Goal: Task Accomplishment & Management: Complete application form

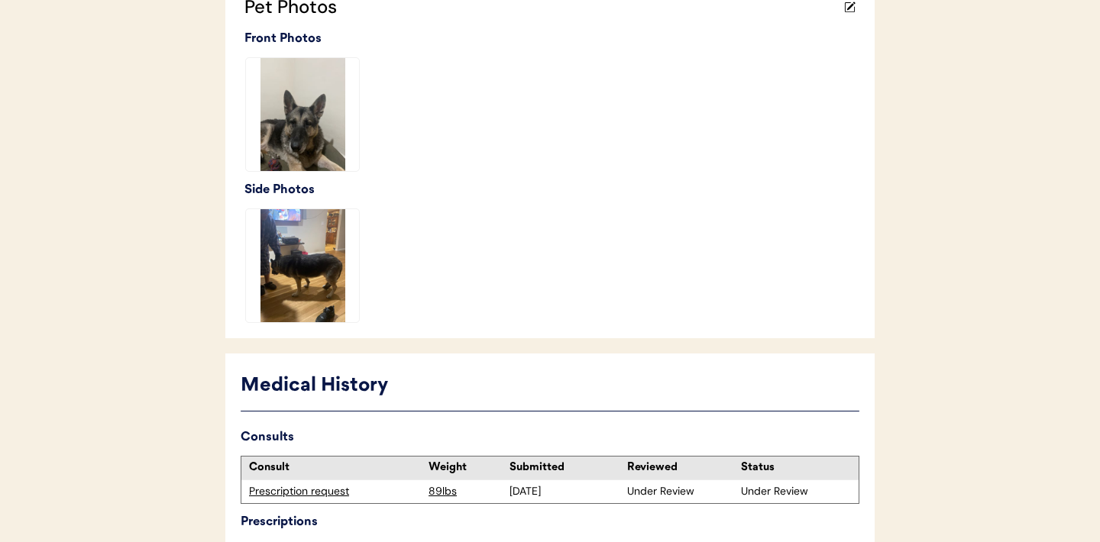
scroll to position [543, 0]
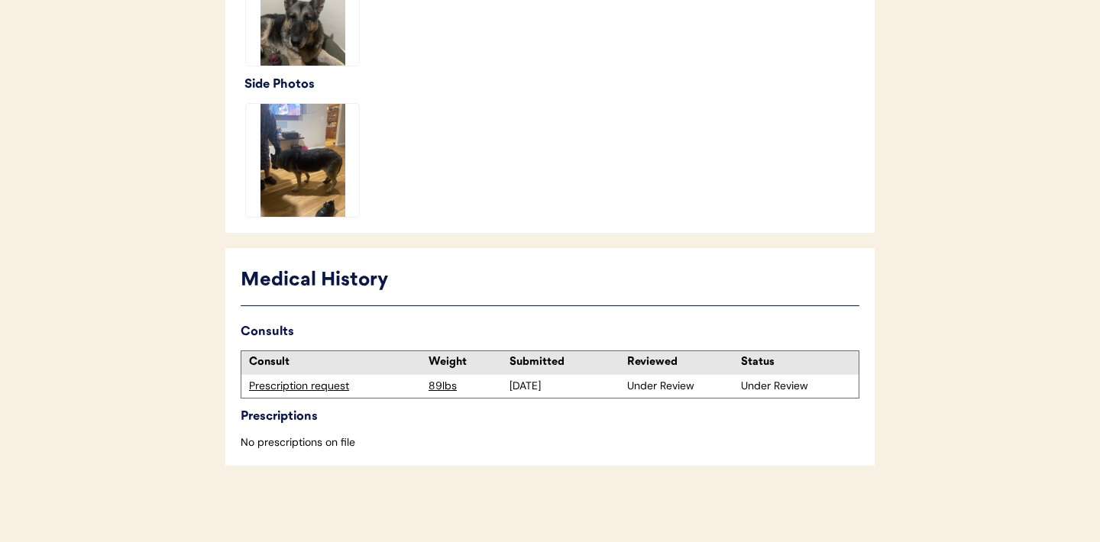
click at [293, 383] on div "Prescription request" at bounding box center [335, 386] width 172 height 15
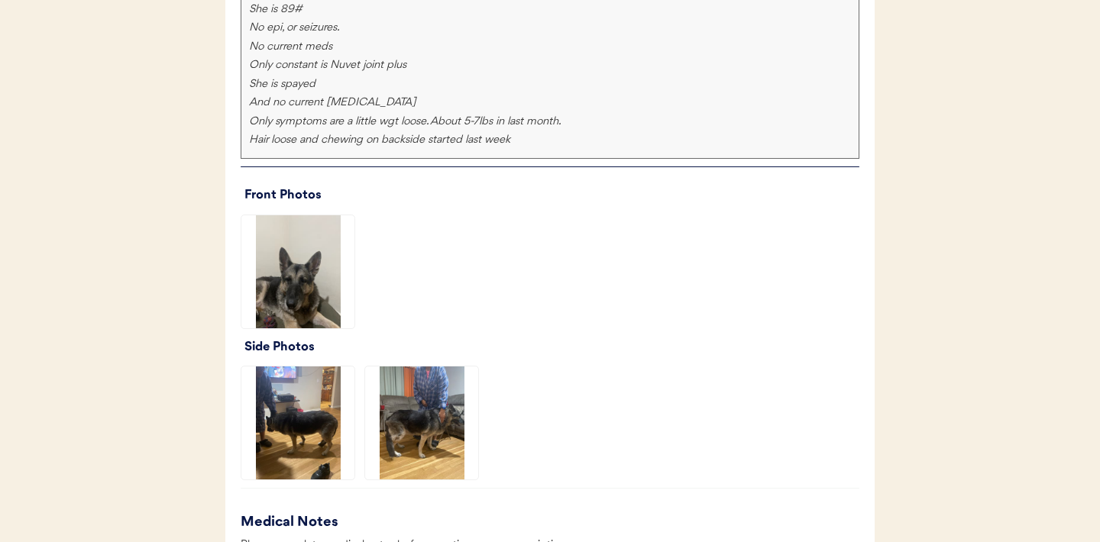
scroll to position [1078, 0]
click at [291, 259] on img at bounding box center [297, 271] width 113 height 113
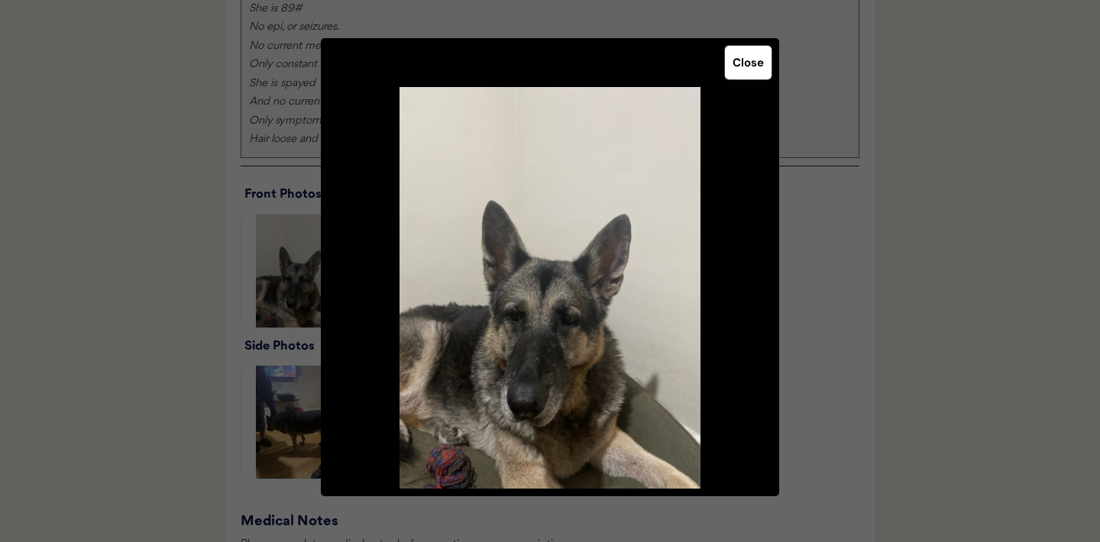
click at [750, 62] on button "Close" at bounding box center [748, 63] width 47 height 34
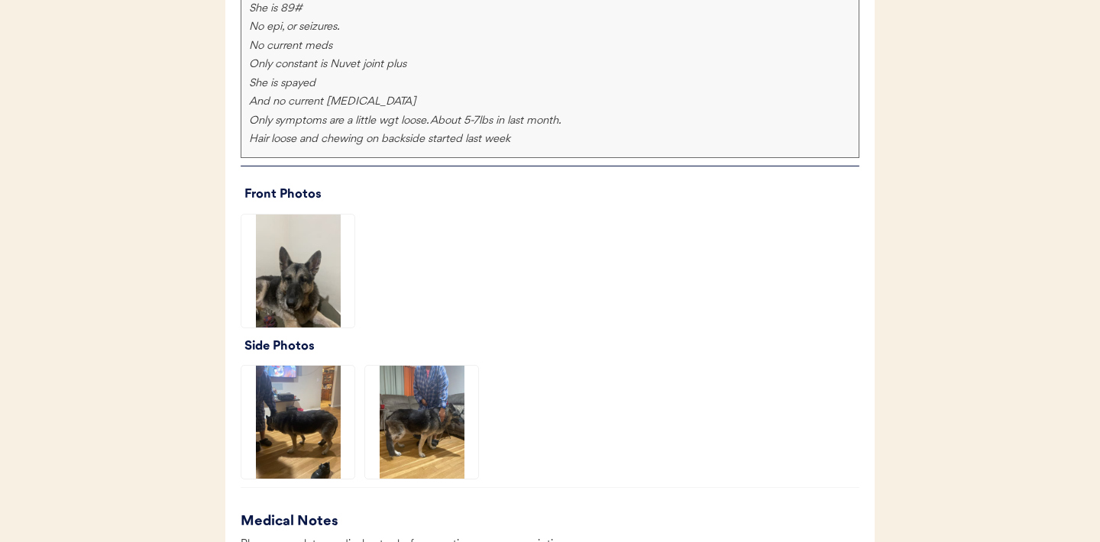
click at [284, 435] on img at bounding box center [297, 422] width 113 height 113
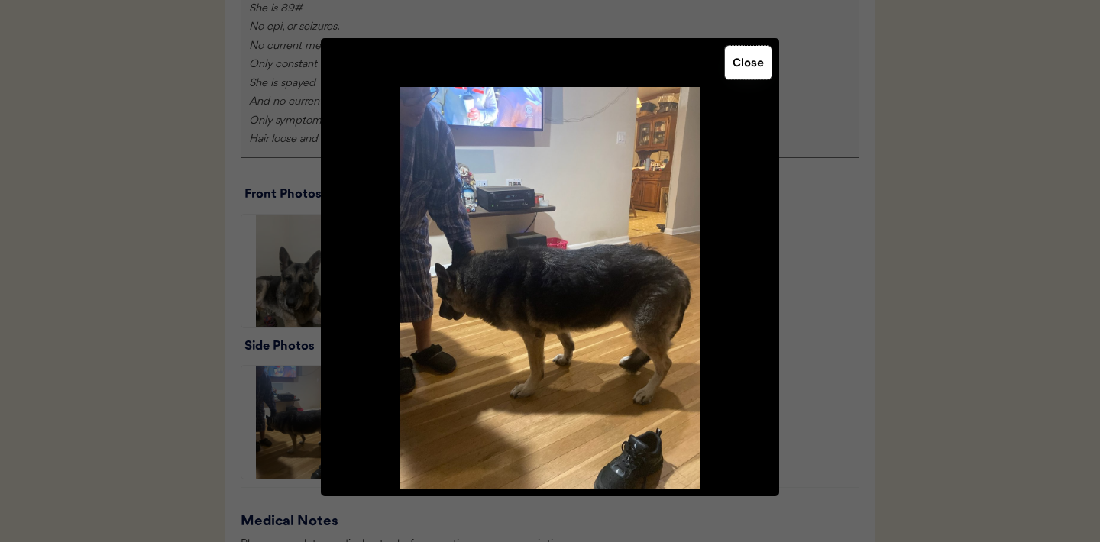
click at [738, 63] on button "Close" at bounding box center [748, 63] width 47 height 34
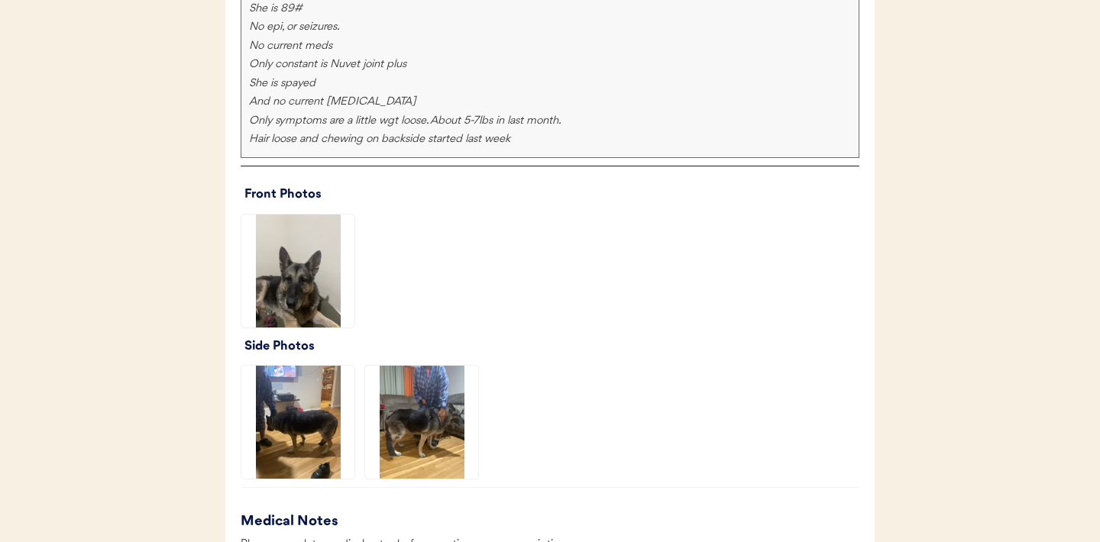
click at [409, 442] on img at bounding box center [421, 422] width 113 height 113
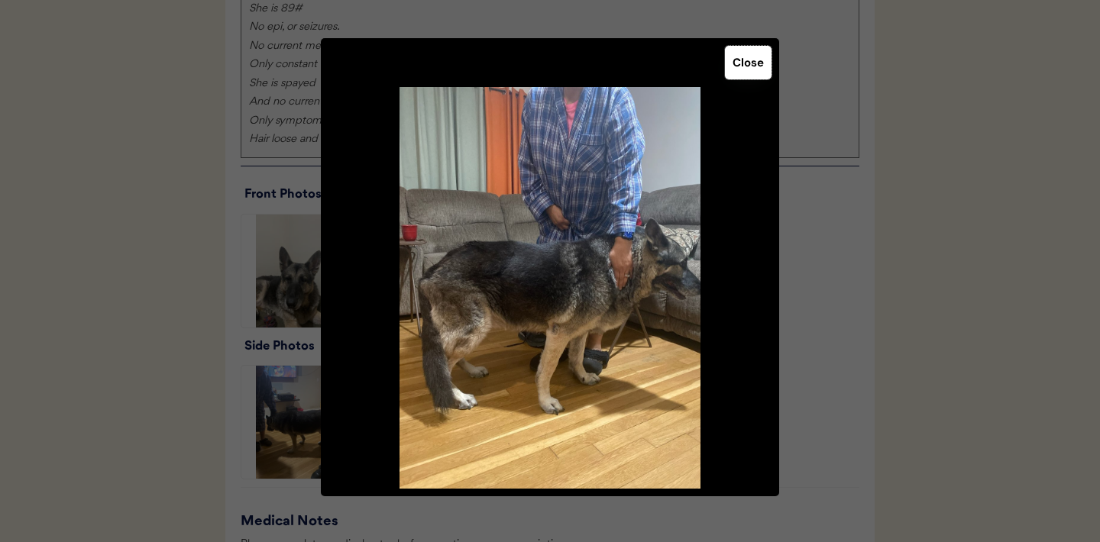
click at [747, 66] on button "Close" at bounding box center [748, 63] width 47 height 34
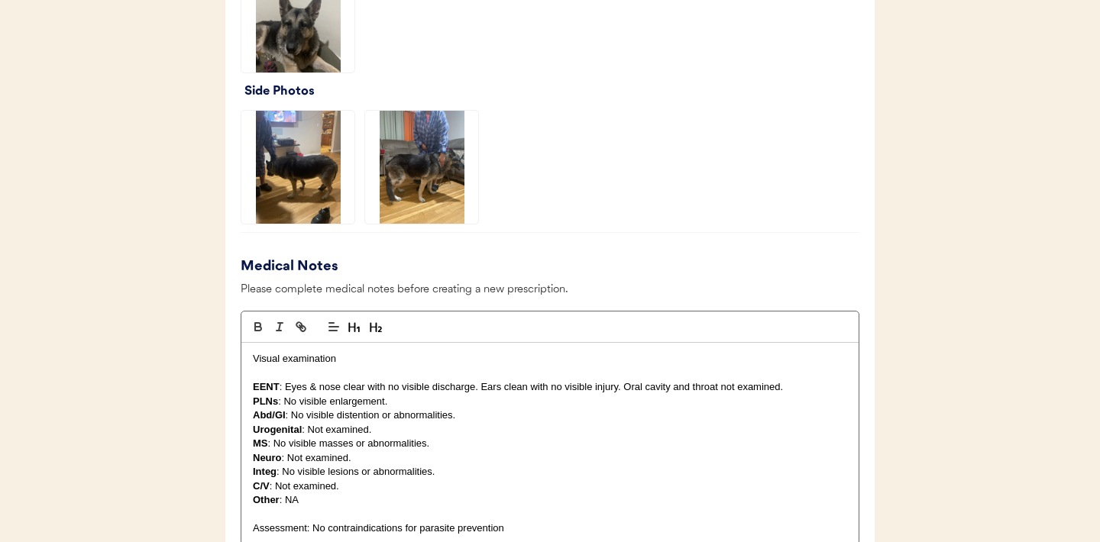
scroll to position [1427, 0]
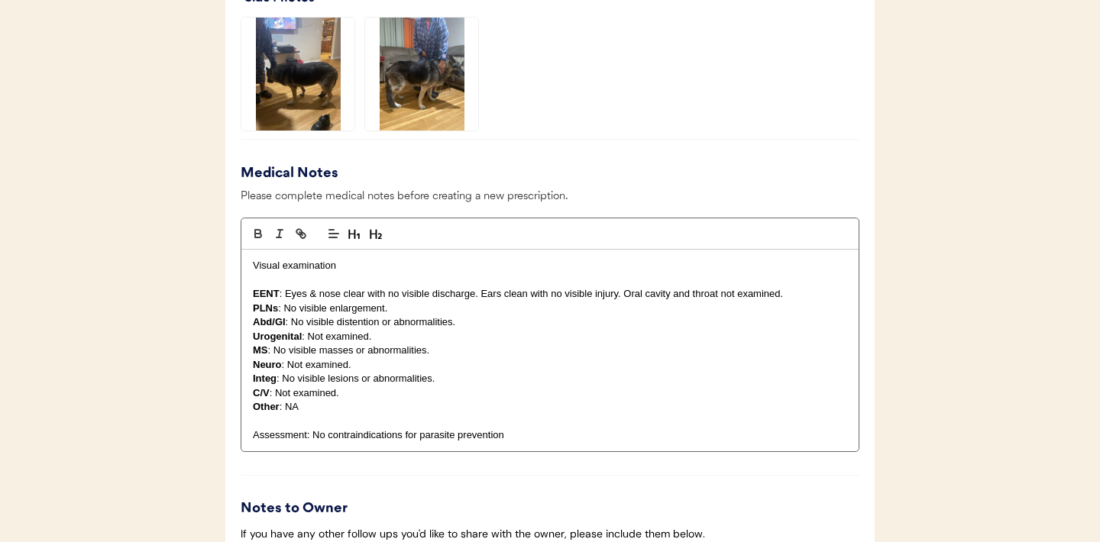
click at [417, 99] on img at bounding box center [421, 74] width 113 height 113
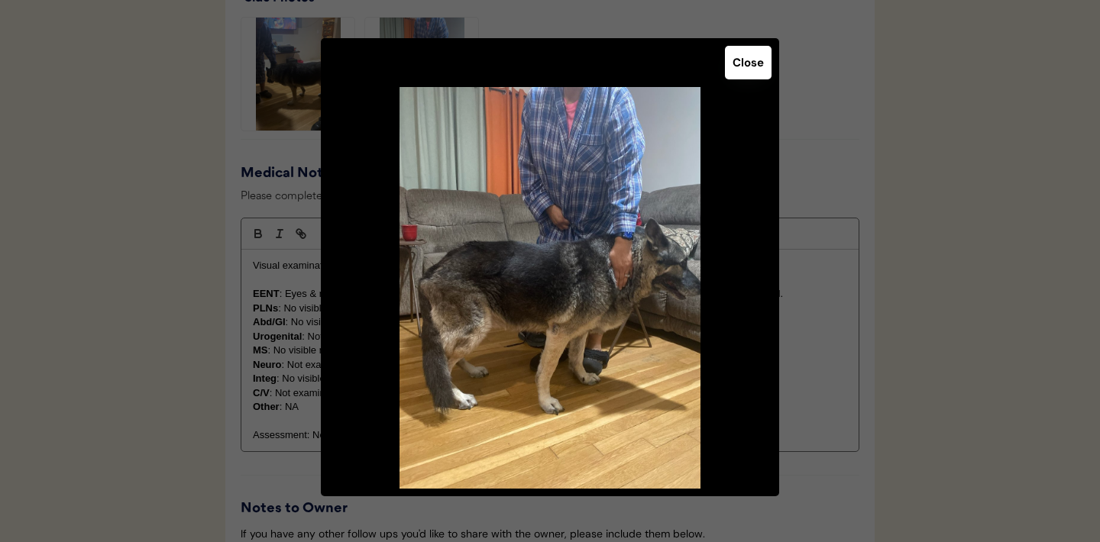
click at [749, 70] on button "Close" at bounding box center [748, 63] width 47 height 34
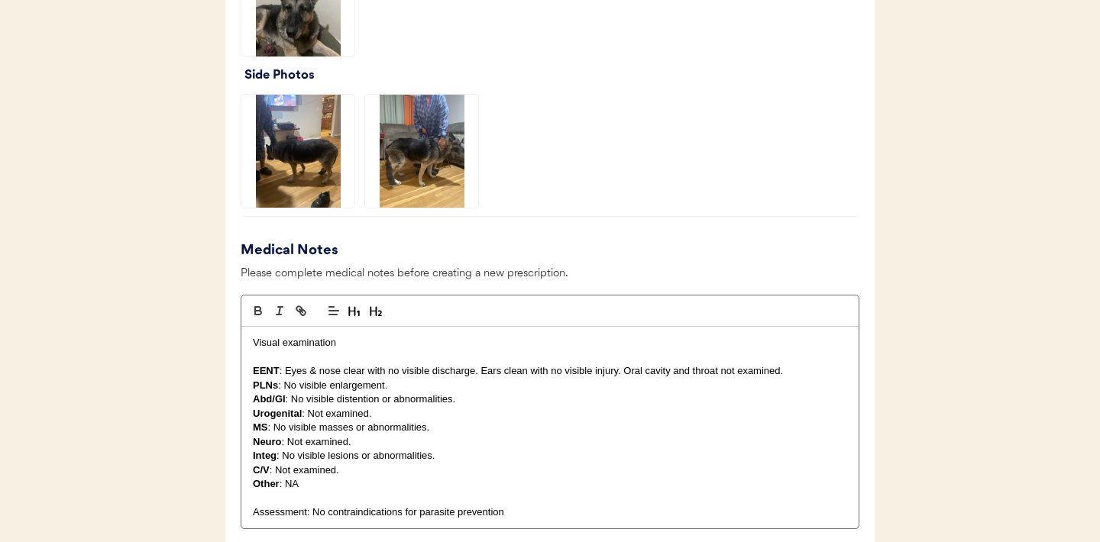
scroll to position [1864, 0]
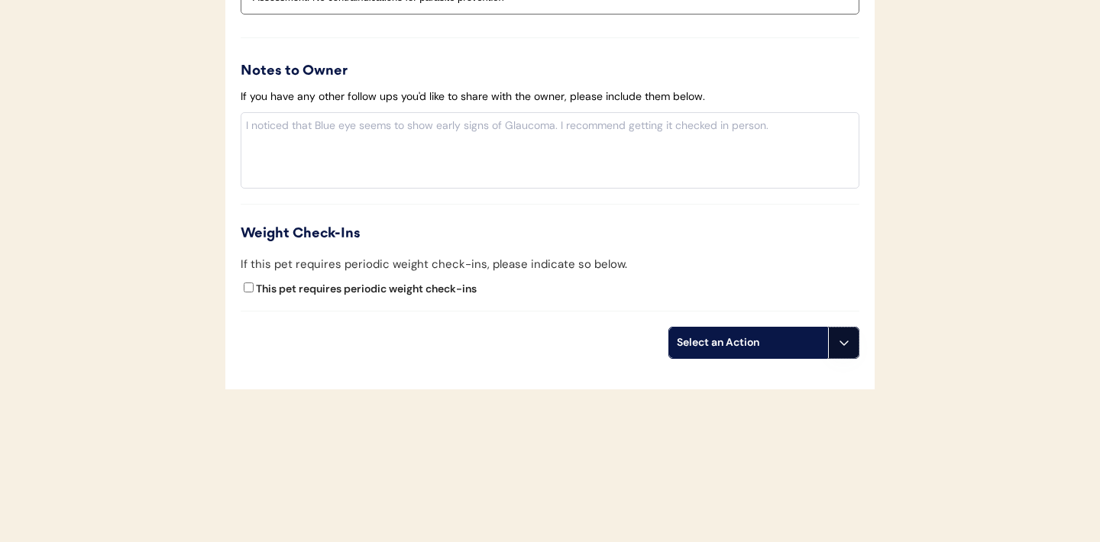
click at [843, 344] on use at bounding box center [844, 343] width 12 height 12
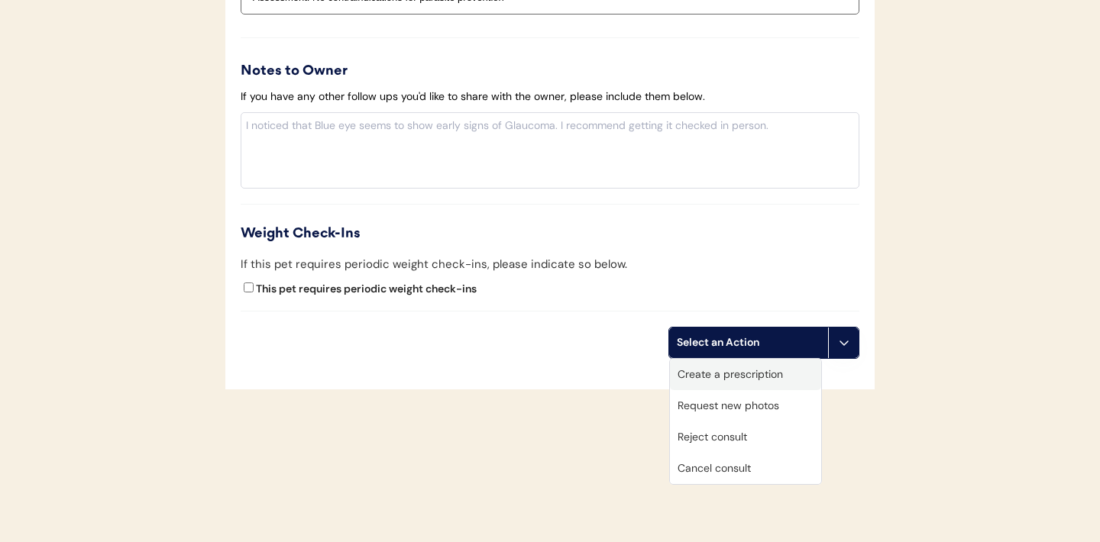
click at [729, 377] on div "Create a prescription" at bounding box center [745, 374] width 151 height 31
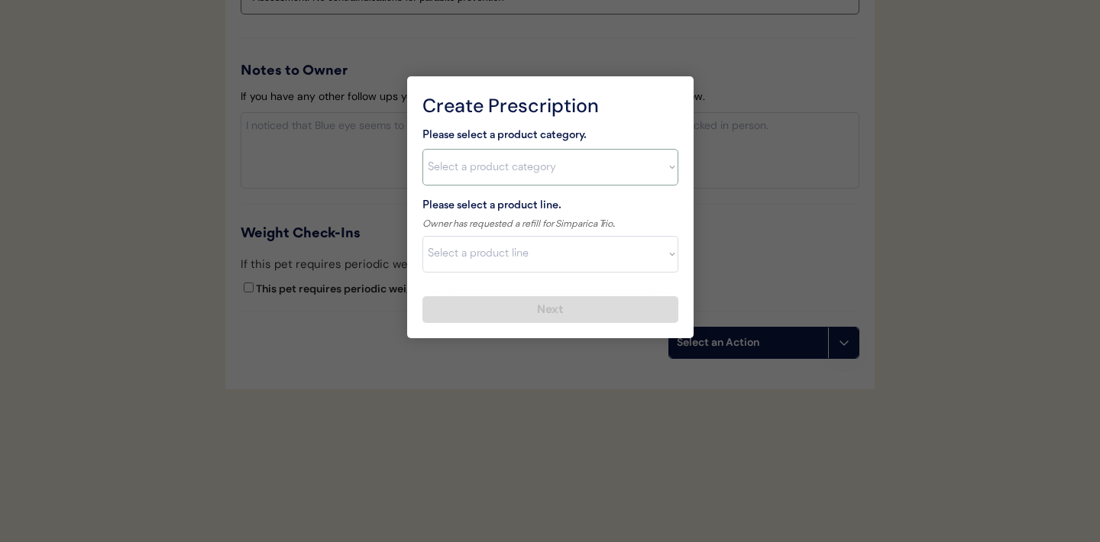
click at [661, 168] on select "Select a product category Allergies Antibiotics Anxiety Combo Parasite Preventi…" at bounding box center [550, 167] width 256 height 37
select select ""combo_parasite_prevention""
click at [670, 261] on select "Select a product line" at bounding box center [550, 254] width 256 height 37
click at [666, 173] on select "Select a product category Allergies Antibiotics Anxiety Combo Parasite Preventi…" at bounding box center [550, 167] width 256 height 37
click at [672, 266] on select "Select a product line Advantage Multi for Dogs Credelio Quattro NexGard Plus Ne…" at bounding box center [550, 254] width 256 height 37
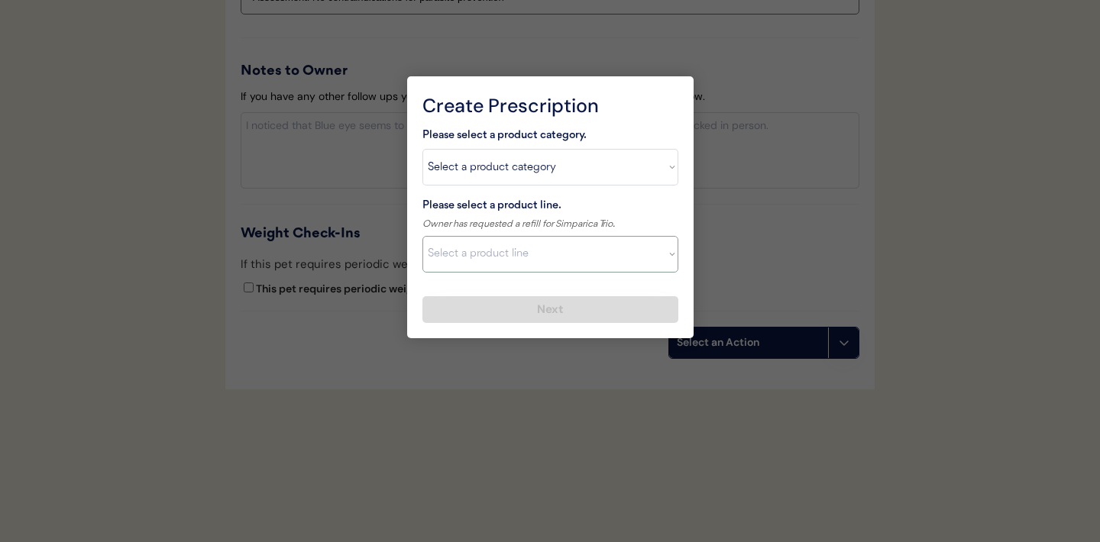
select select ""Simparica Trio""
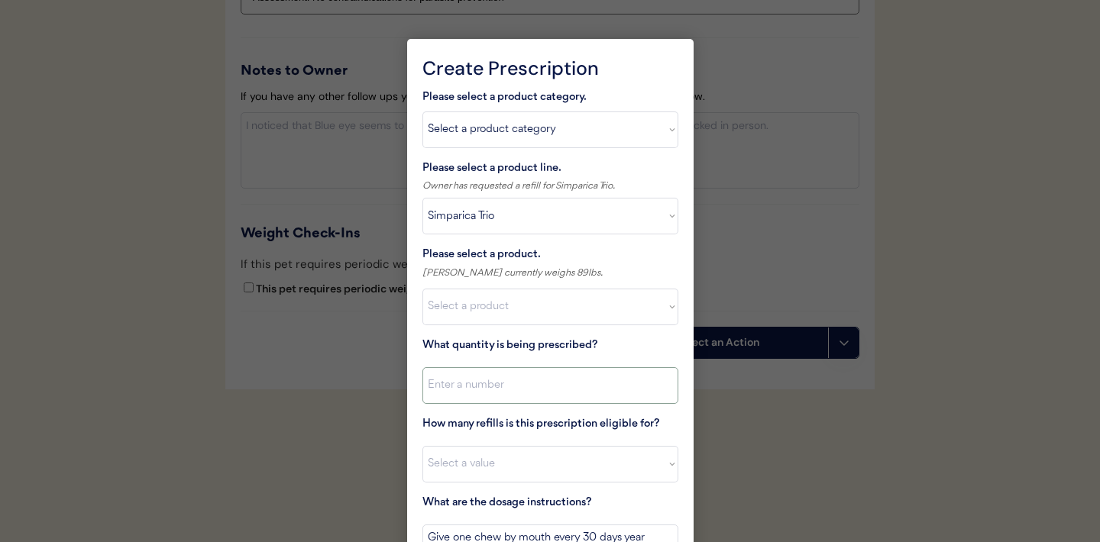
click at [654, 394] on input "input" at bounding box center [550, 385] width 256 height 37
click at [593, 334] on div "Please select a product category. Select a product category Allergies Antibioti…" at bounding box center [550, 361] width 256 height 544
click at [632, 306] on select "Select a product Simparica Trio, 2.8 - 5.5lbs Simparica Trio, 5.6 - 11lbs Simpa…" at bounding box center [550, 307] width 256 height 37
select select ""1348695171700984260__LOOKUP__1704773707524x872135944120049300""
click at [527, 394] on input "input" at bounding box center [550, 385] width 256 height 37
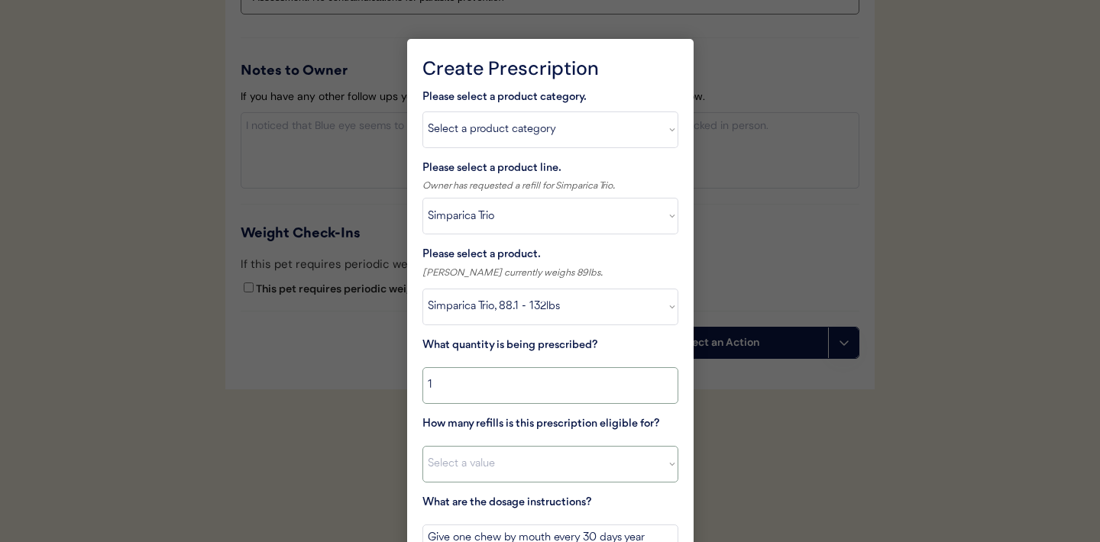
type input "1"
click at [500, 466] on select "Select a value 0 1 2 3 4 5 6 7 8 9 10 11" at bounding box center [550, 464] width 256 height 37
select select "11"
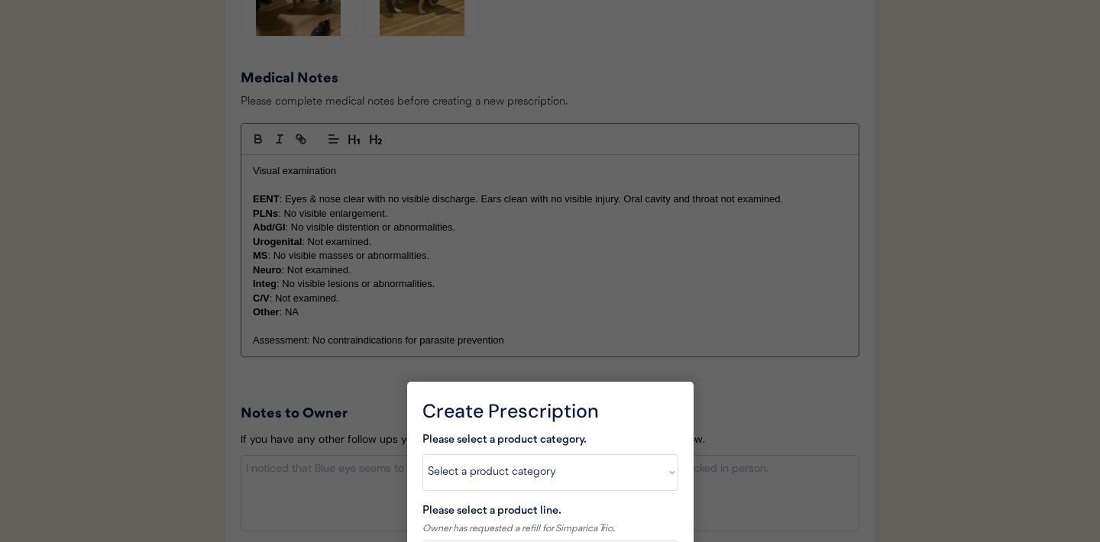
scroll to position [1969, 0]
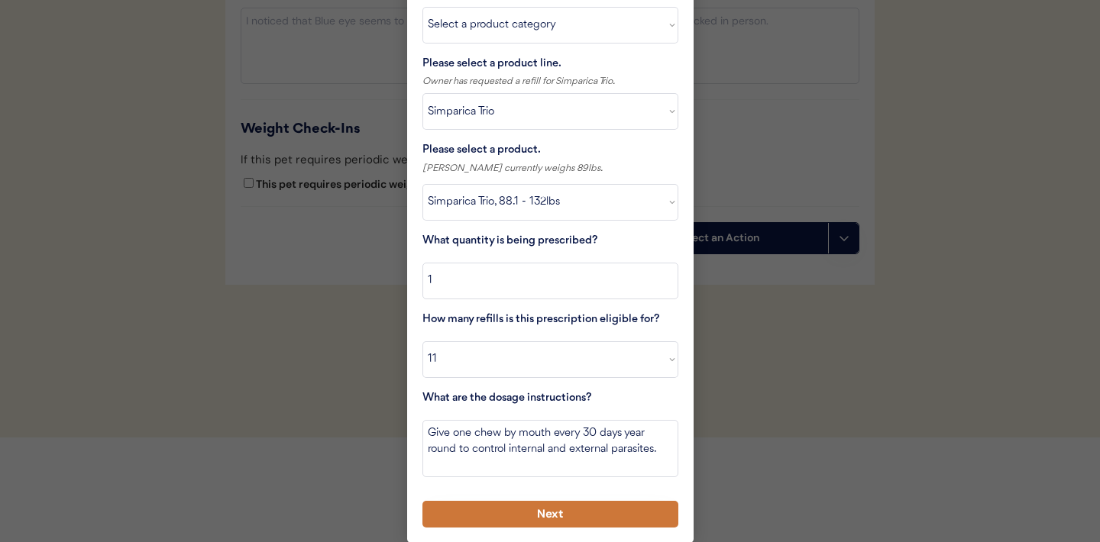
click at [520, 512] on button "Next" at bounding box center [550, 514] width 256 height 27
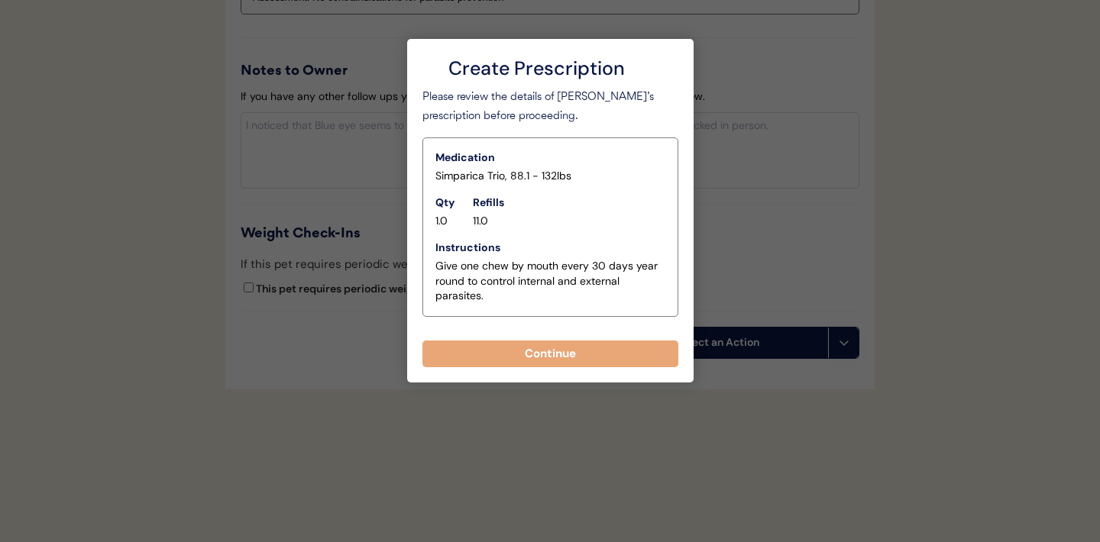
scroll to position [1864, 0]
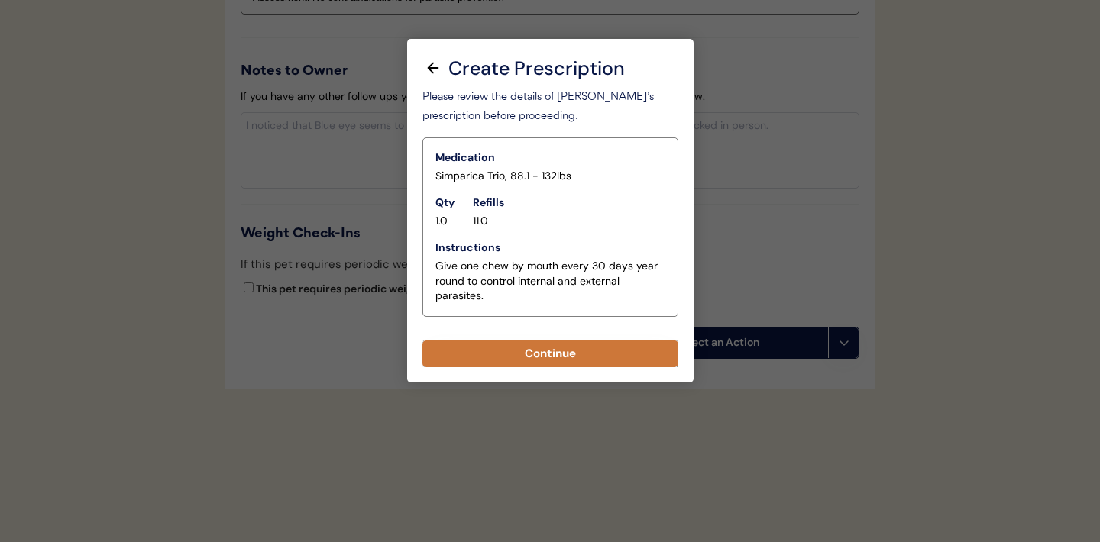
click at [538, 354] on button "Continue" at bounding box center [550, 354] width 256 height 27
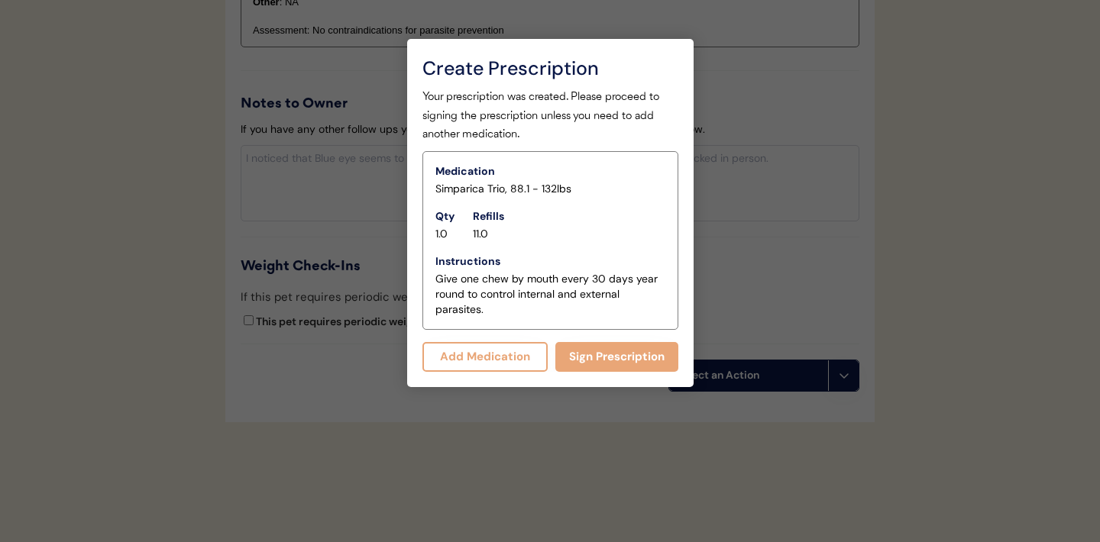
scroll to position [1897, 0]
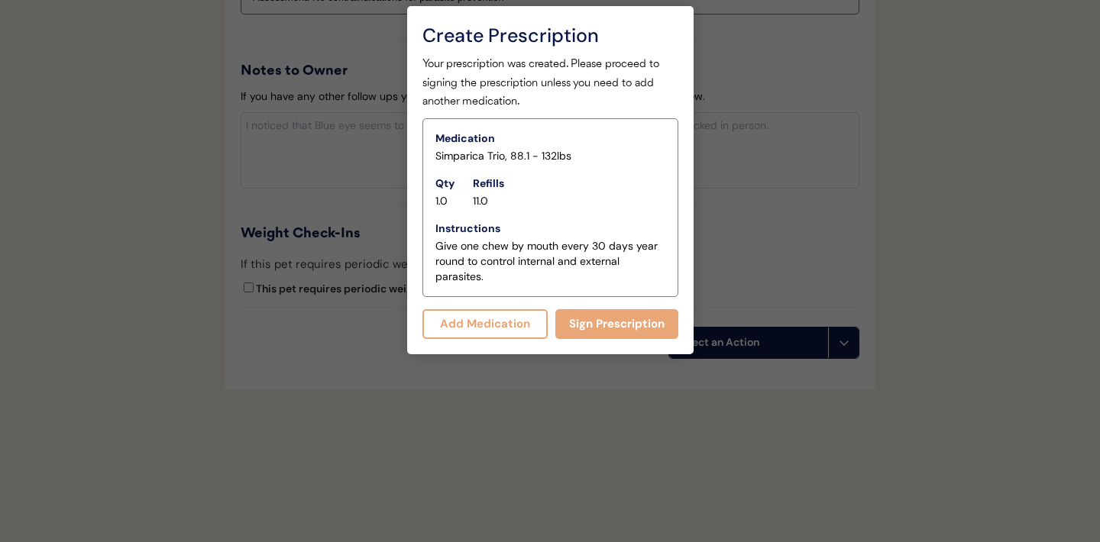
click at [600, 339] on div "Create Prescription Please select a product category. Select a product category…" at bounding box center [550, 180] width 286 height 349
click at [597, 326] on button "Sign Prescription" at bounding box center [616, 324] width 123 height 30
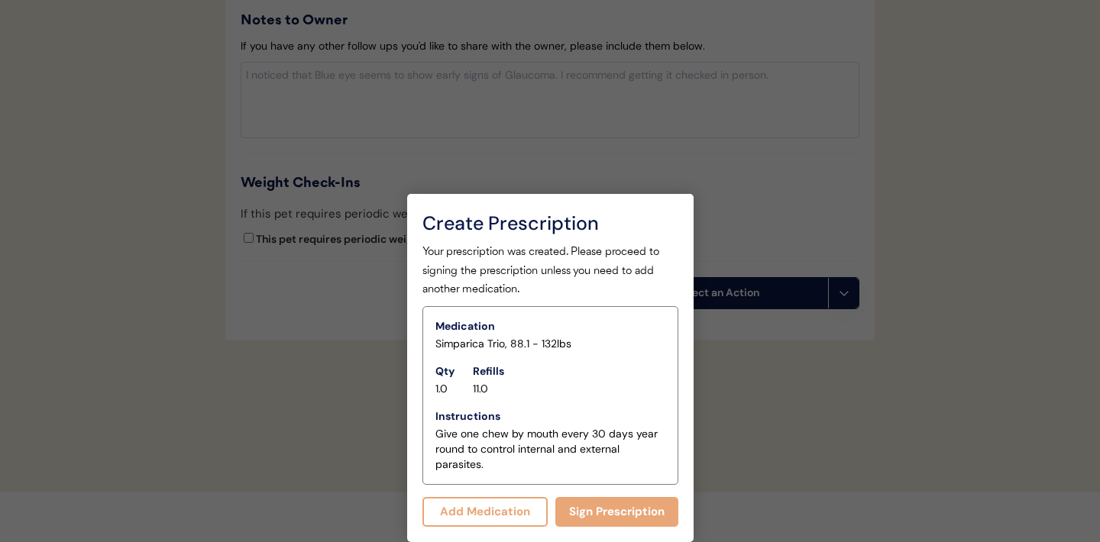
scroll to position [1883, 0]
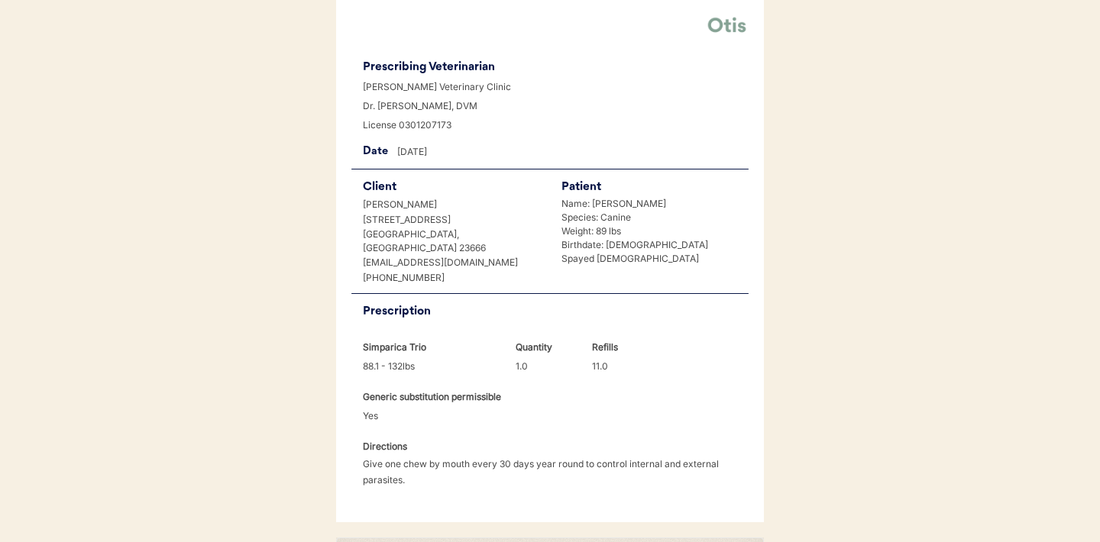
scroll to position [393, 0]
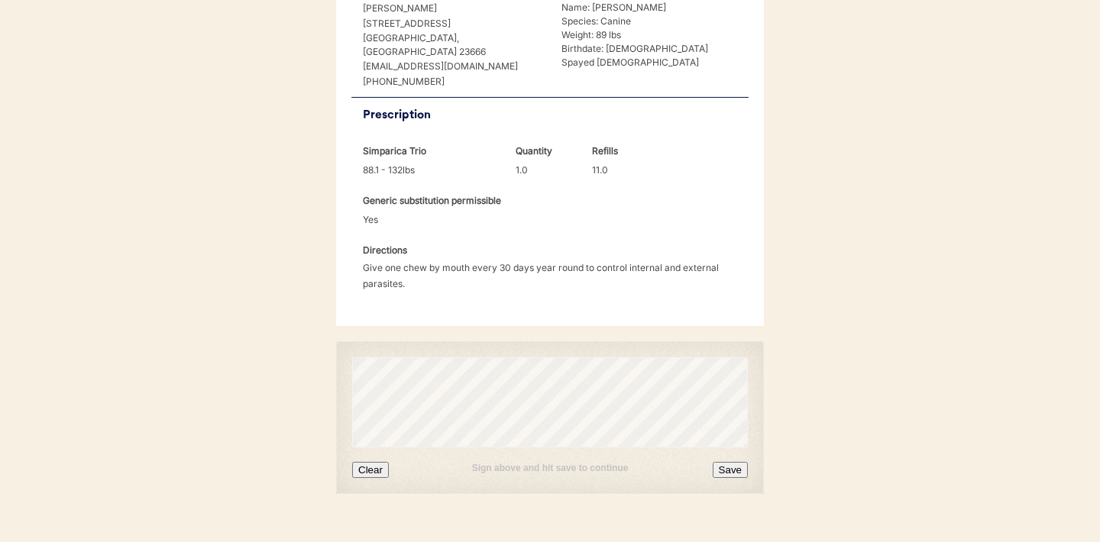
click at [375, 462] on button "Clear" at bounding box center [370, 470] width 37 height 16
click at [372, 462] on button "Clear" at bounding box center [370, 470] width 37 height 16
click at [729, 462] on button "Save" at bounding box center [730, 470] width 35 height 16
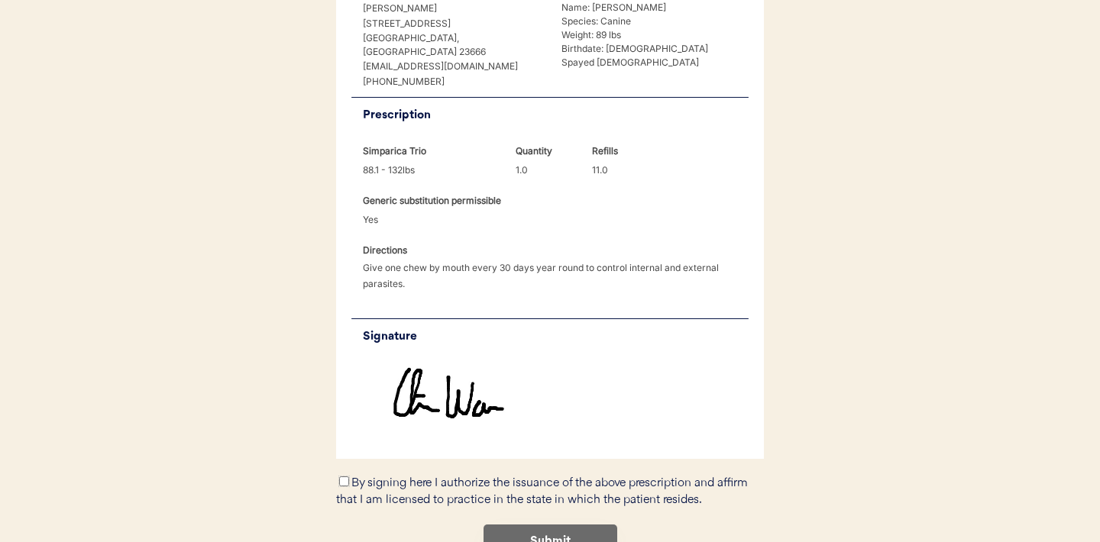
click at [343, 477] on input "By signing here I authorize the issuance of the above prescription and affirm t…" at bounding box center [344, 482] width 10 height 10
checkbox input "true"
click at [556, 525] on button "Submit" at bounding box center [550, 542] width 134 height 34
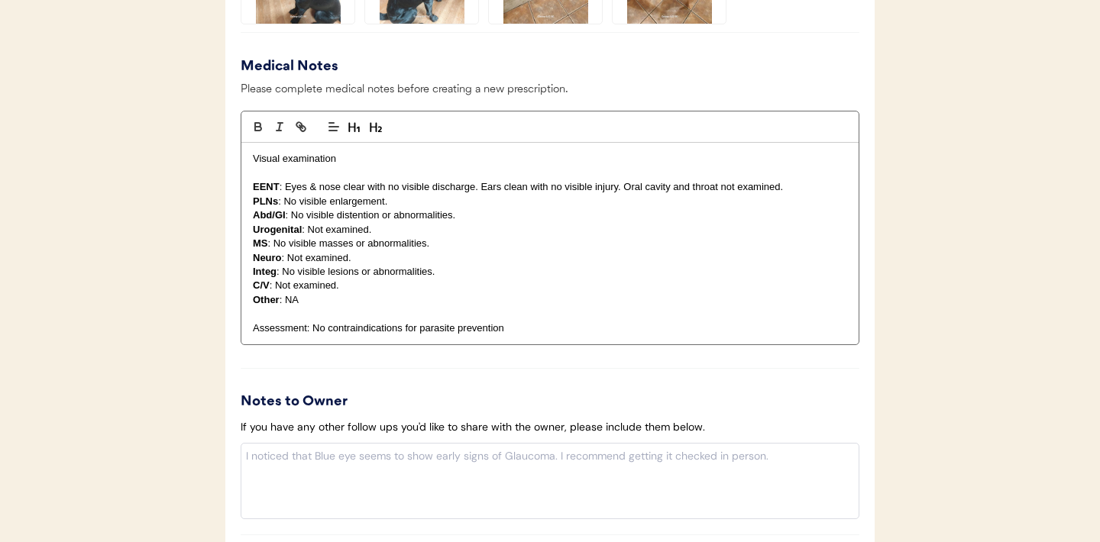
scroll to position [1931, 0]
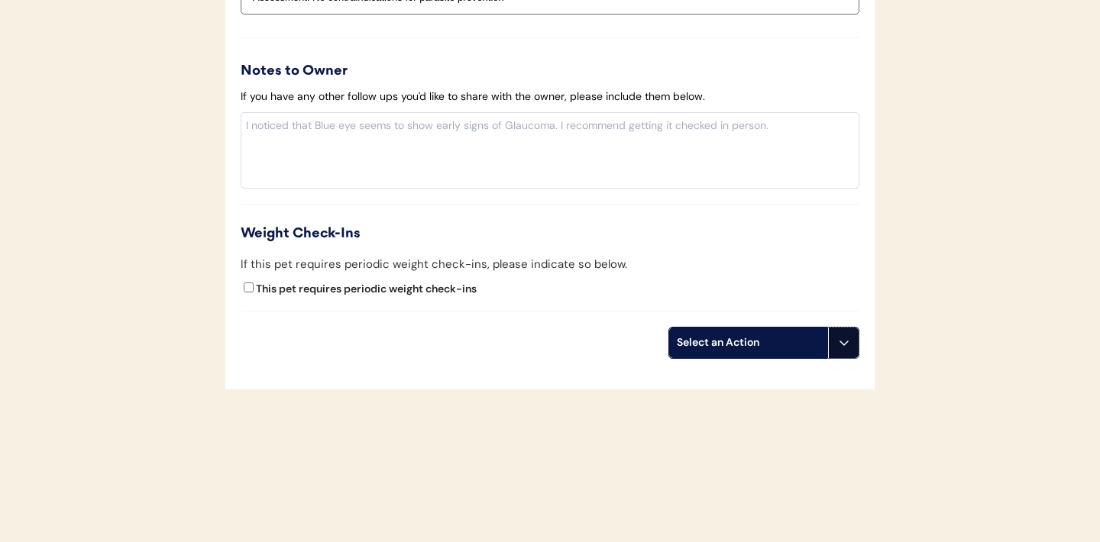
click at [845, 348] on icon at bounding box center [844, 343] width 12 height 12
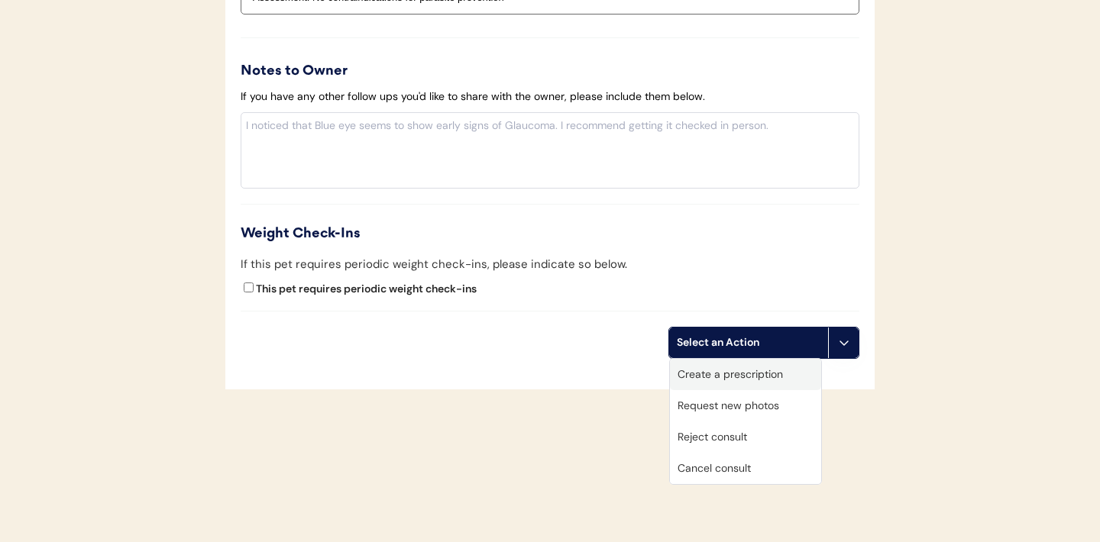
click at [762, 371] on div "Create a prescription" at bounding box center [745, 374] width 151 height 31
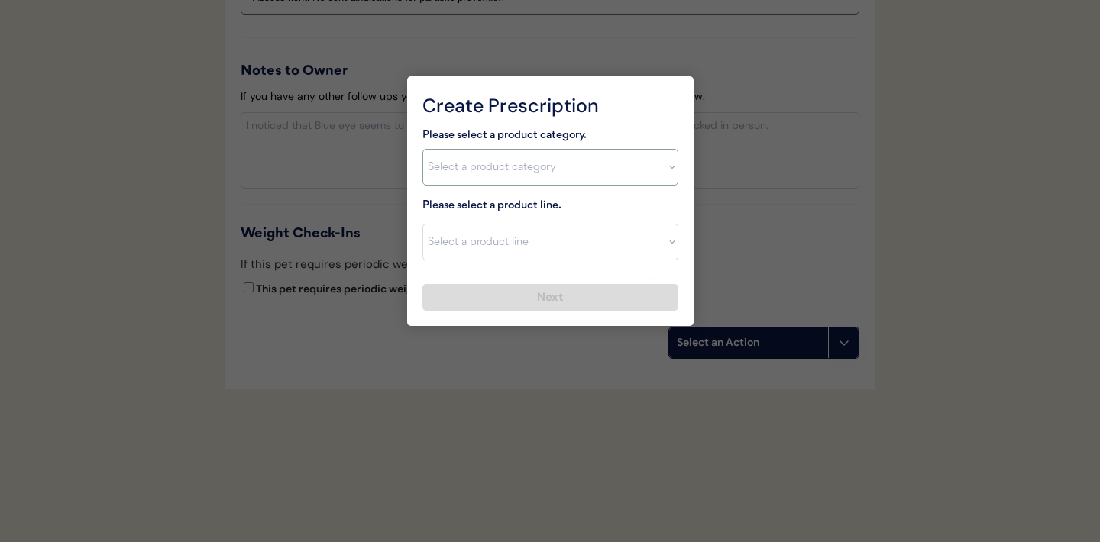
click at [659, 174] on select "Select a product category Allergies Antibiotics Anxiety Combo Parasite Preventi…" at bounding box center [550, 167] width 256 height 37
select select ""heartworm""
click at [668, 243] on select "Select a product line" at bounding box center [550, 242] width 256 height 37
select select ""Heartgard Plus""
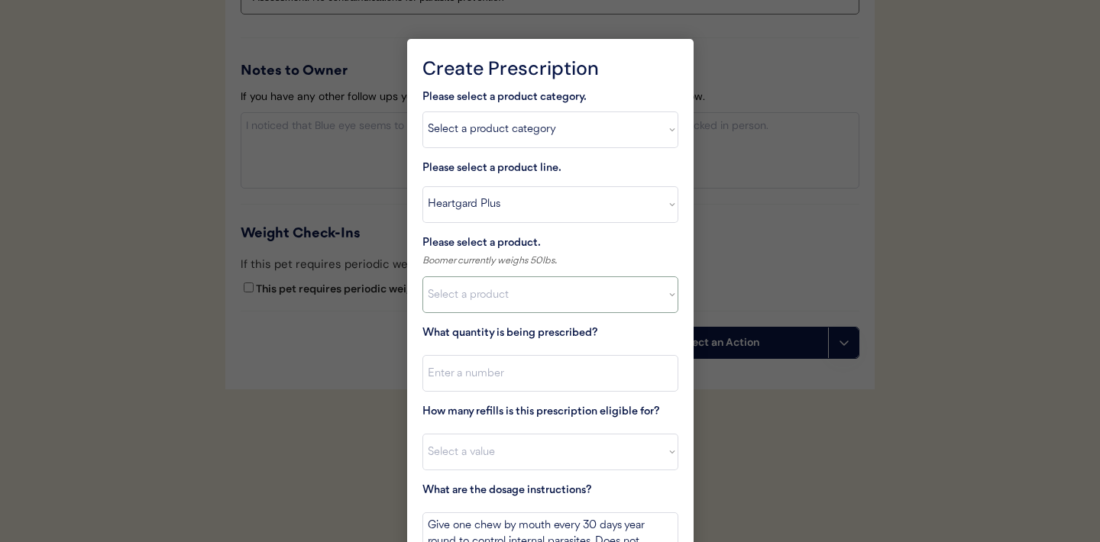
click at [645, 287] on select "Select a product Heartgard Plus, 1-25lbs Heartgard Plus, 26-50lbs Heartgard Plu…" at bounding box center [550, 294] width 256 height 37
select select ""1348695171700984260__LOOKUP__1712800721024x820281703873347800""
click at [546, 370] on input "input" at bounding box center [550, 373] width 256 height 37
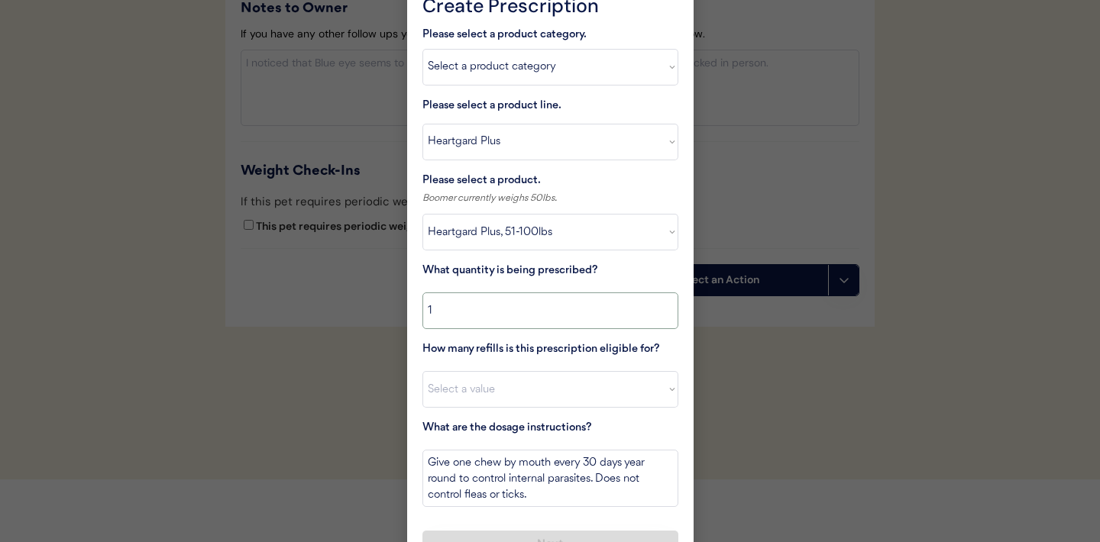
scroll to position [1994, 0]
type input "1"
click at [557, 401] on select "Select a value 0 1 2 3 4 5 6 7 8 9 10 11" at bounding box center [550, 388] width 256 height 37
select select "11"
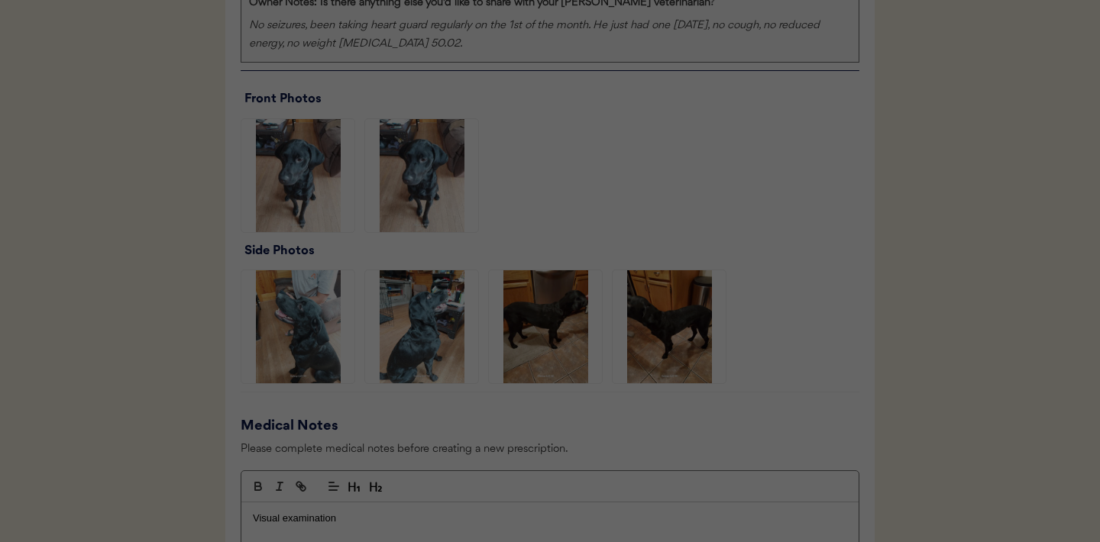
scroll to position [2024, 0]
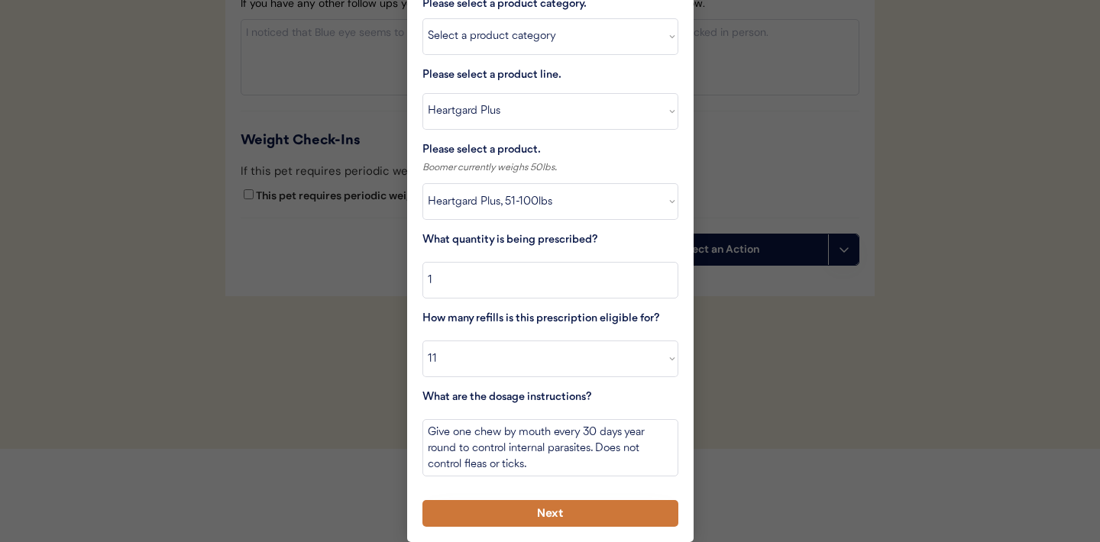
click at [522, 512] on button "Next" at bounding box center [550, 513] width 256 height 27
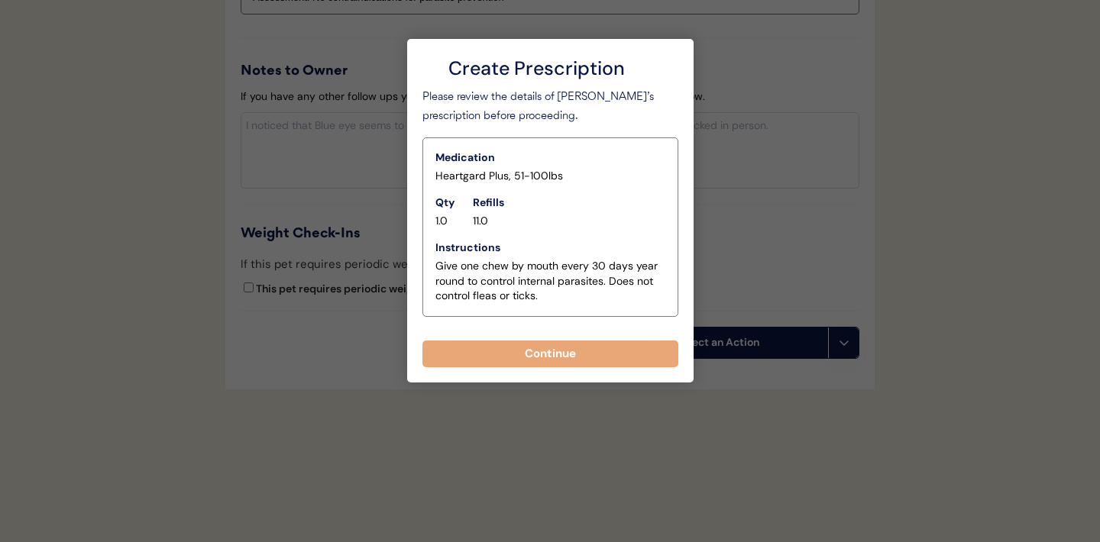
scroll to position [1931, 0]
click at [541, 356] on button "Continue" at bounding box center [550, 354] width 256 height 27
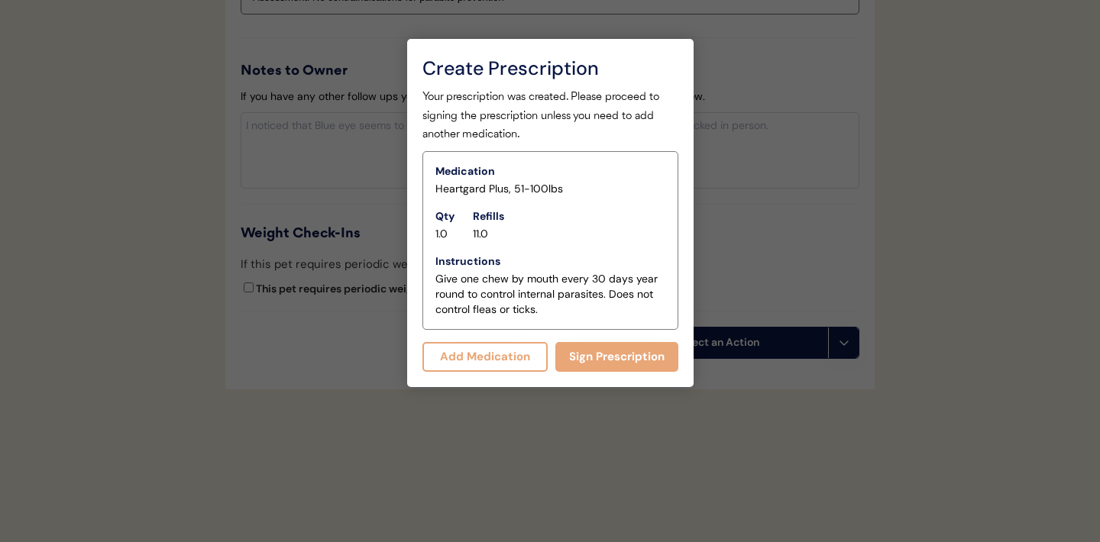
click at [601, 357] on button "Sign Prescription" at bounding box center [616, 357] width 123 height 30
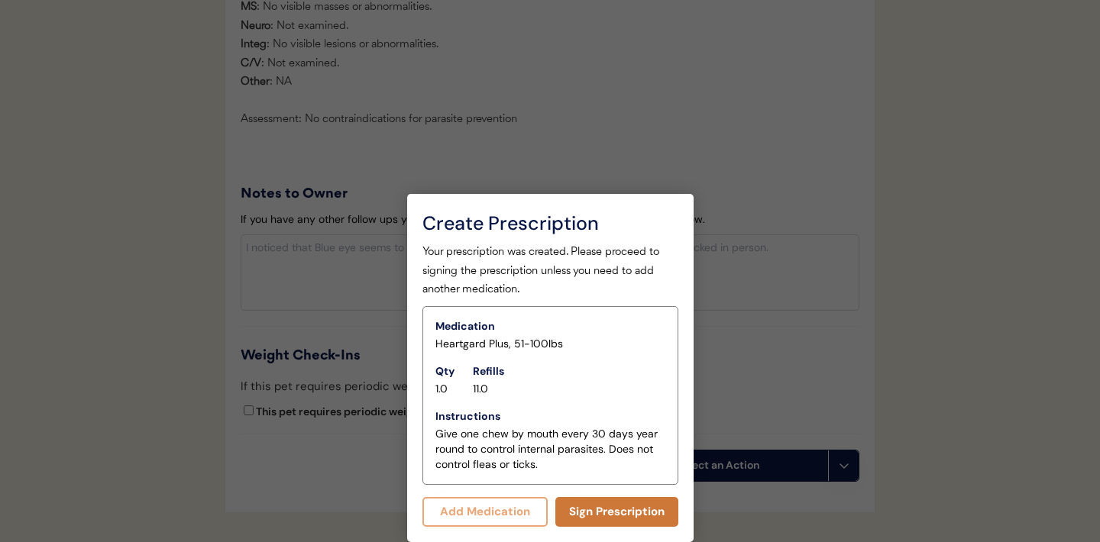
scroll to position [1917, 0]
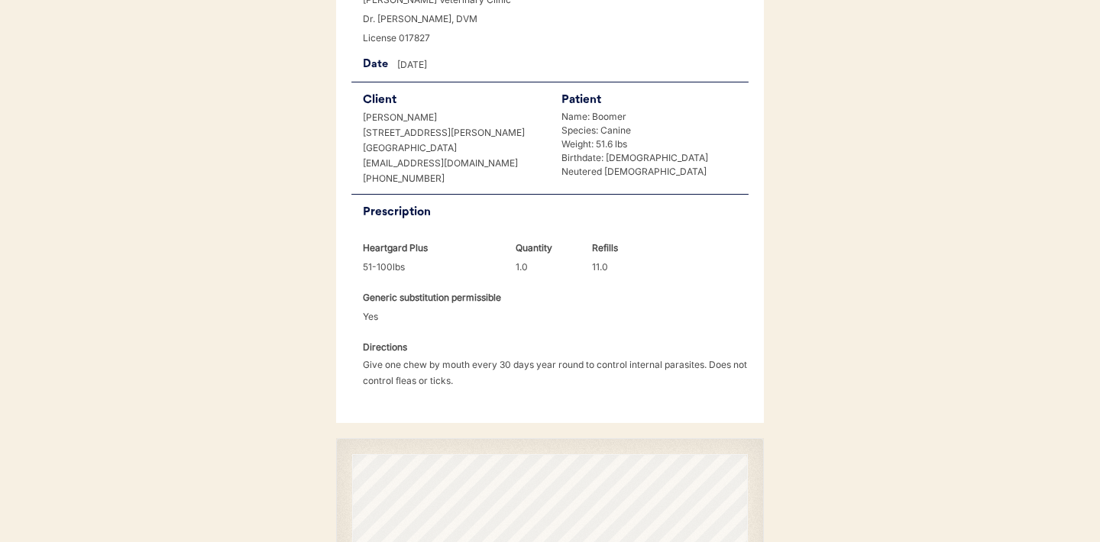
scroll to position [393, 0]
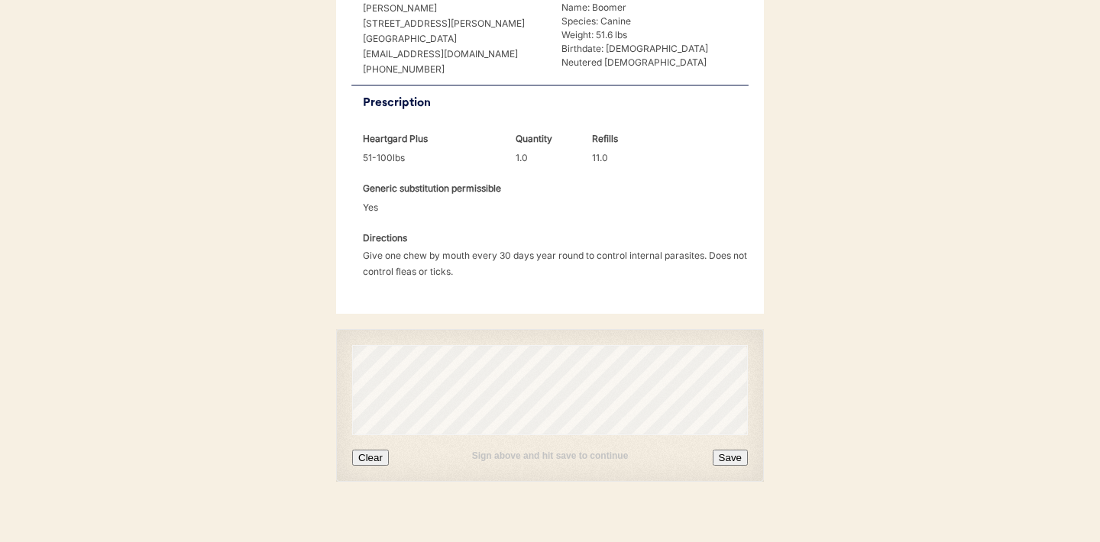
click at [375, 450] on button "Clear" at bounding box center [370, 458] width 37 height 16
click at [729, 450] on button "Save" at bounding box center [730, 458] width 35 height 16
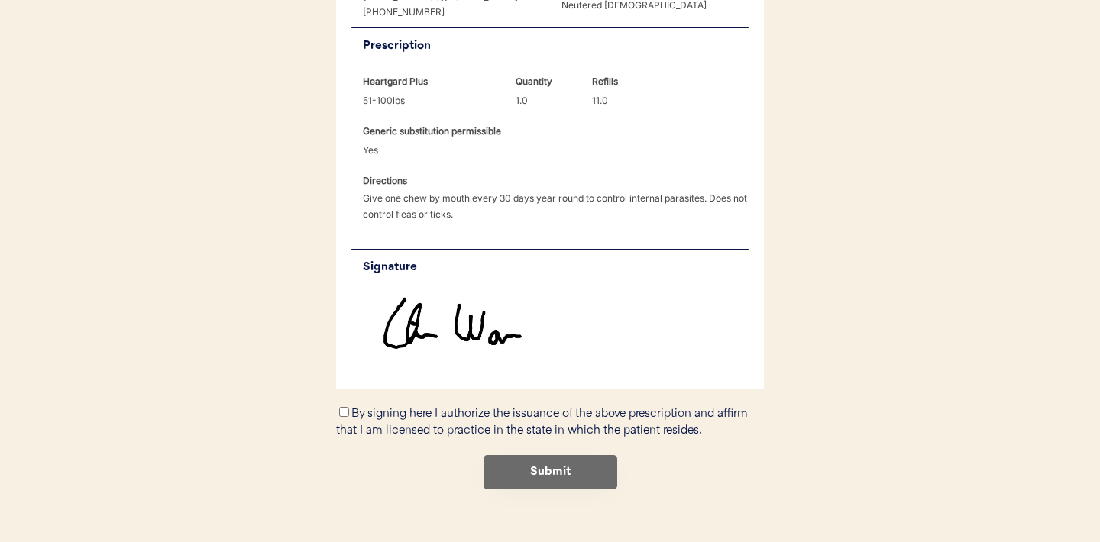
scroll to position [458, 0]
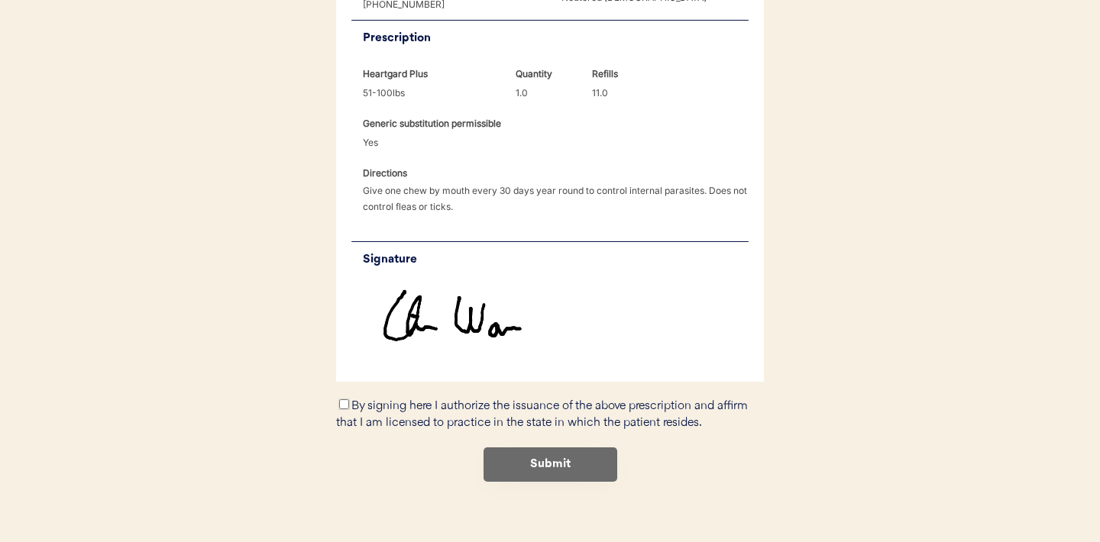
click at [343, 399] on input "By signing here I authorize the issuance of the above prescription and affirm t…" at bounding box center [344, 404] width 10 height 10
checkbox input "true"
click at [562, 448] on button "Submit" at bounding box center [550, 465] width 134 height 34
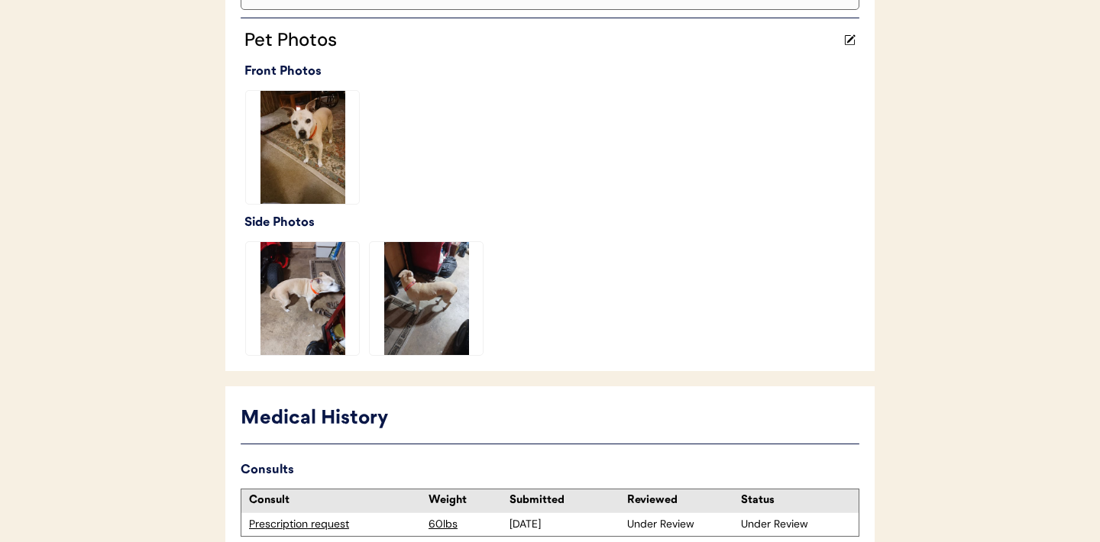
scroll to position [402, 0]
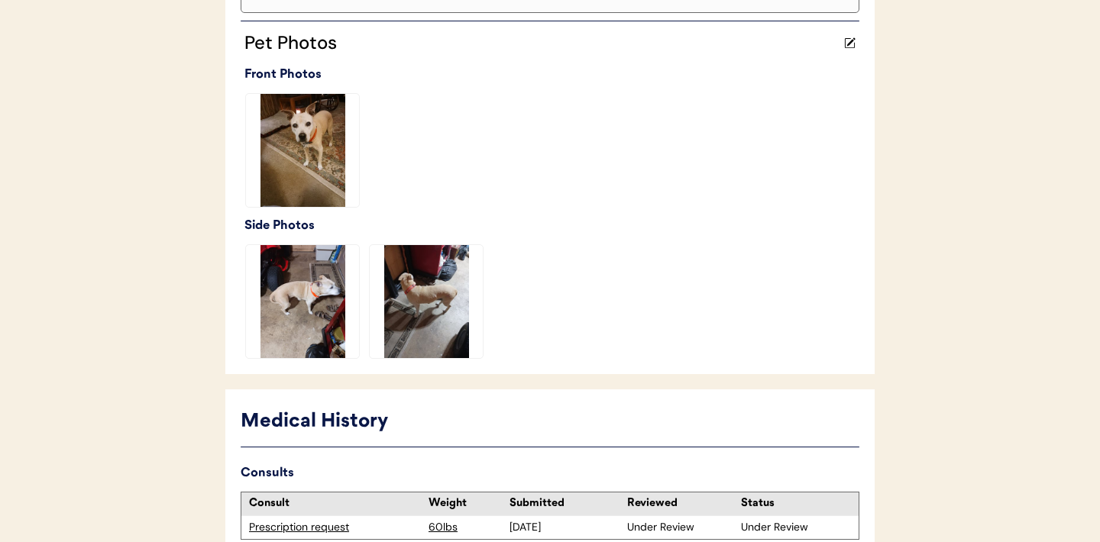
click at [314, 156] on img at bounding box center [302, 150] width 113 height 113
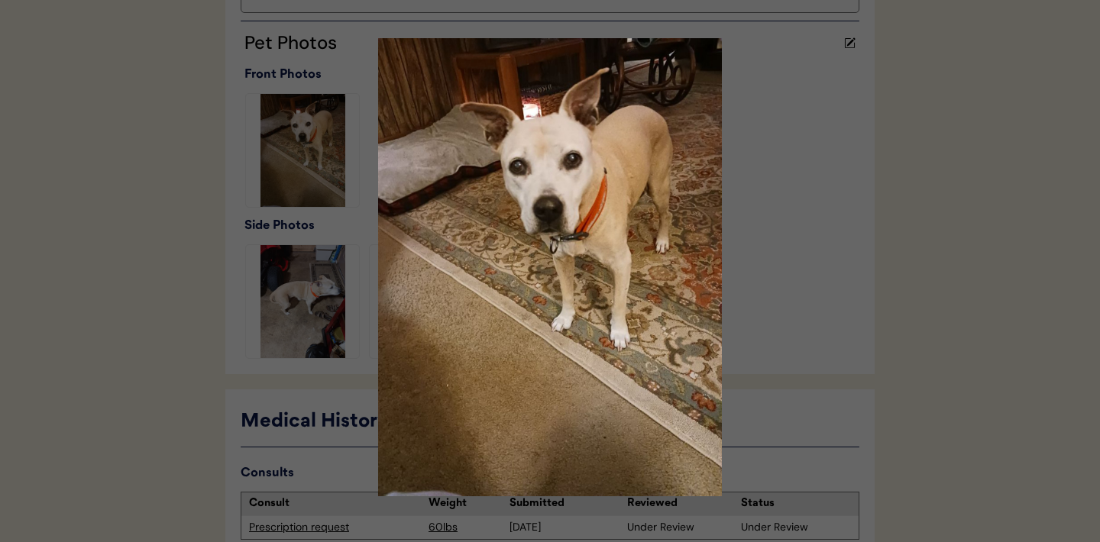
click at [820, 312] on div at bounding box center [550, 271] width 1100 height 542
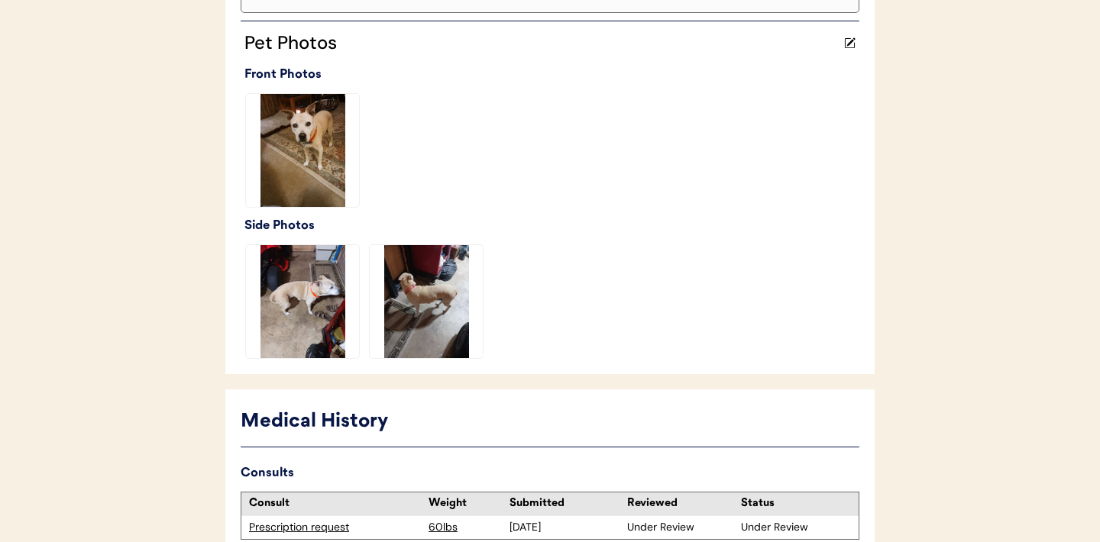
click at [314, 307] on img at bounding box center [302, 301] width 113 height 113
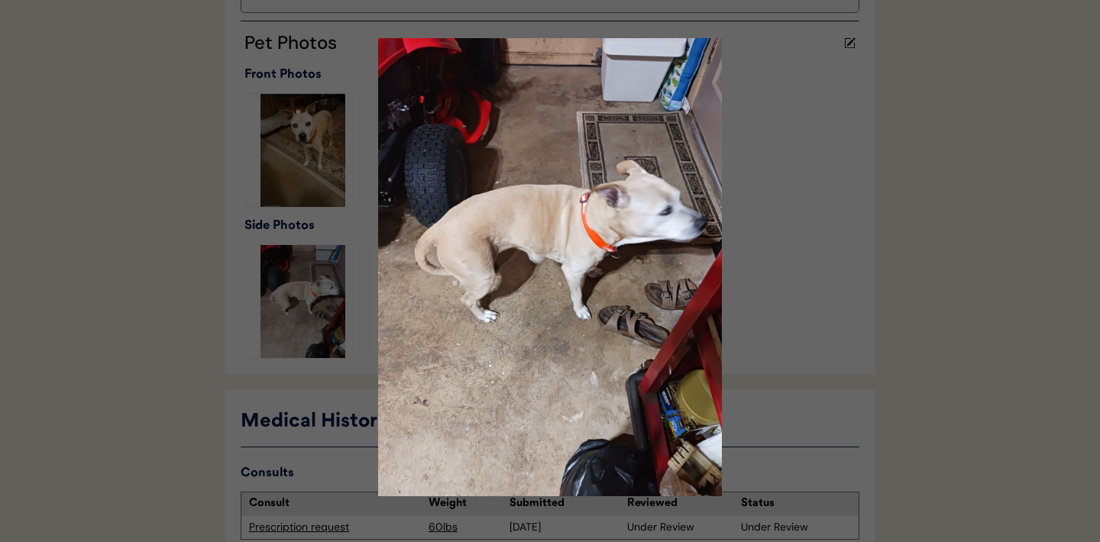
click at [810, 324] on div at bounding box center [550, 271] width 1100 height 542
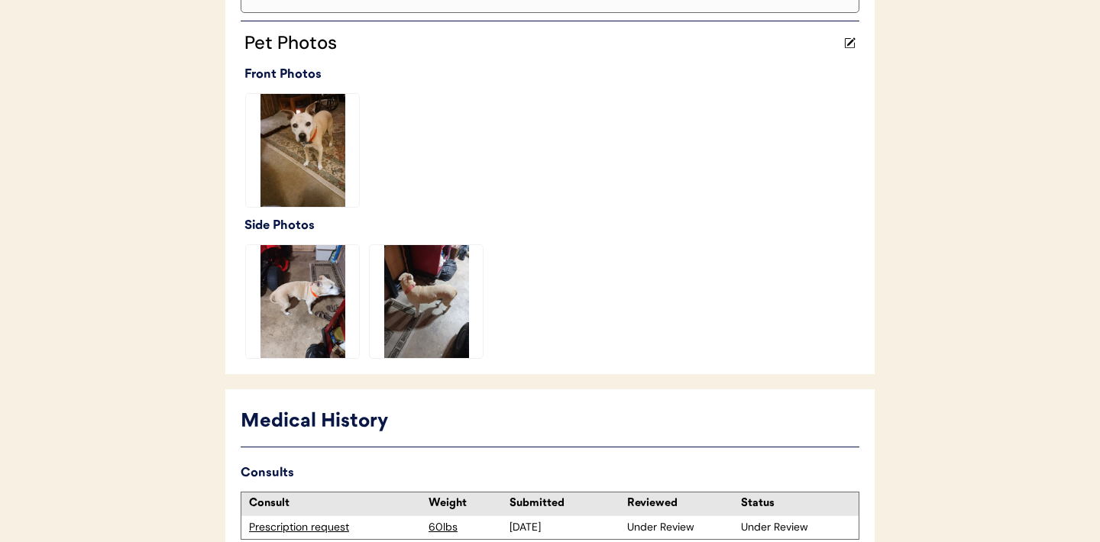
click at [436, 315] on img at bounding box center [426, 301] width 113 height 113
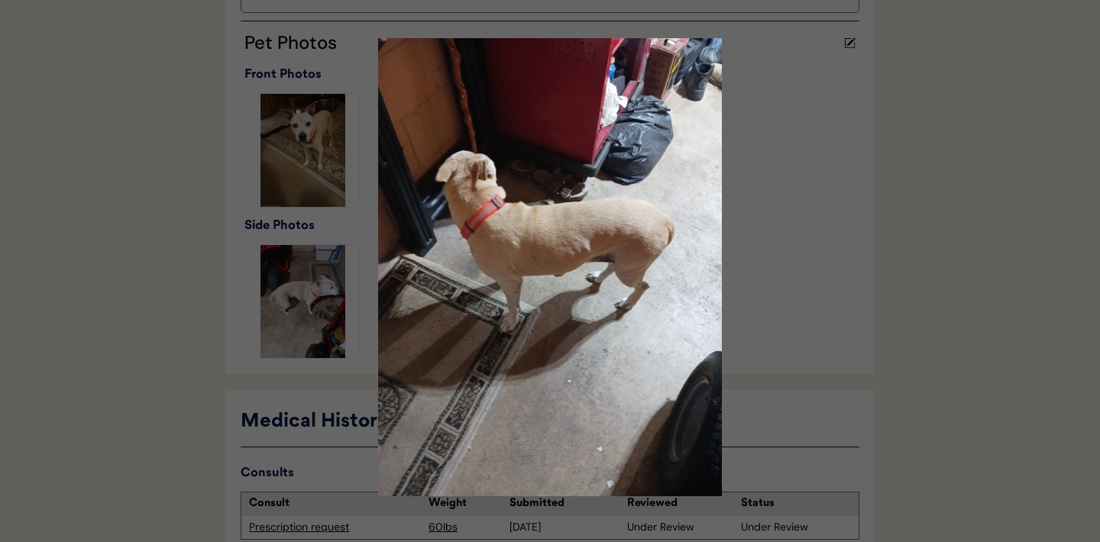
click at [820, 286] on div at bounding box center [550, 271] width 1100 height 542
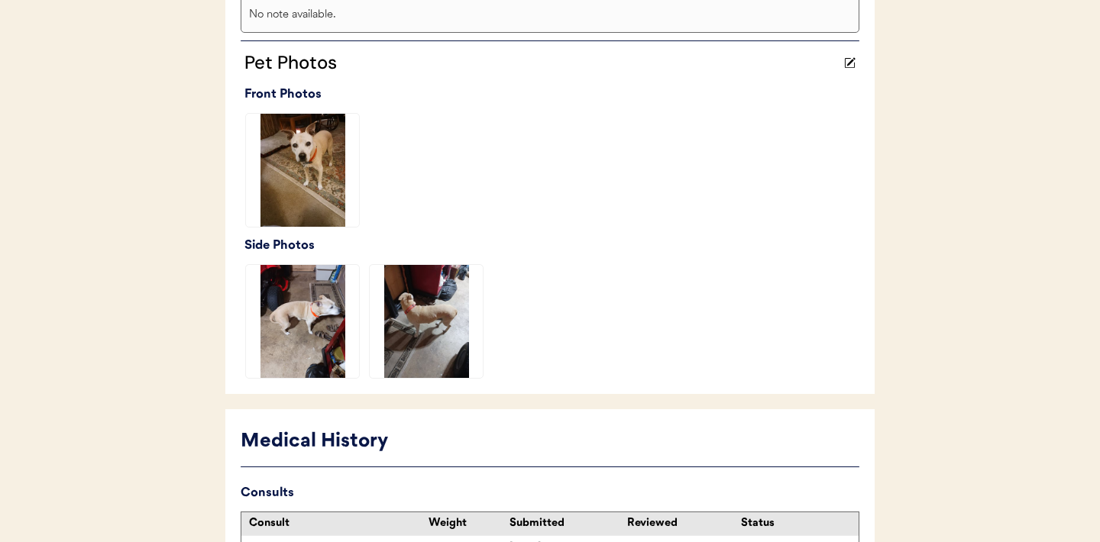
scroll to position [543, 0]
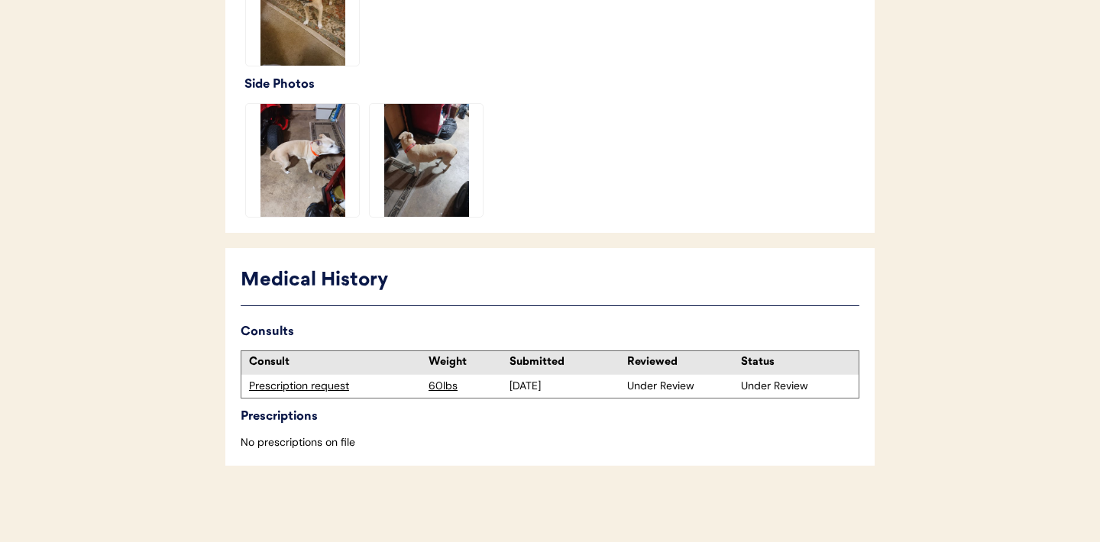
click at [300, 388] on div "Prescription request" at bounding box center [335, 386] width 172 height 15
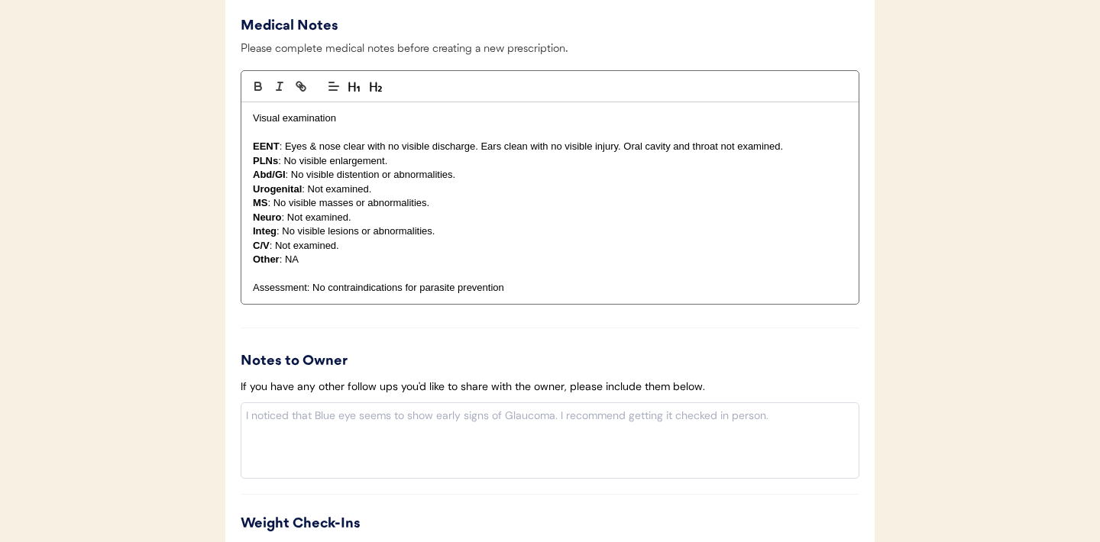
scroll to position [1446, 0]
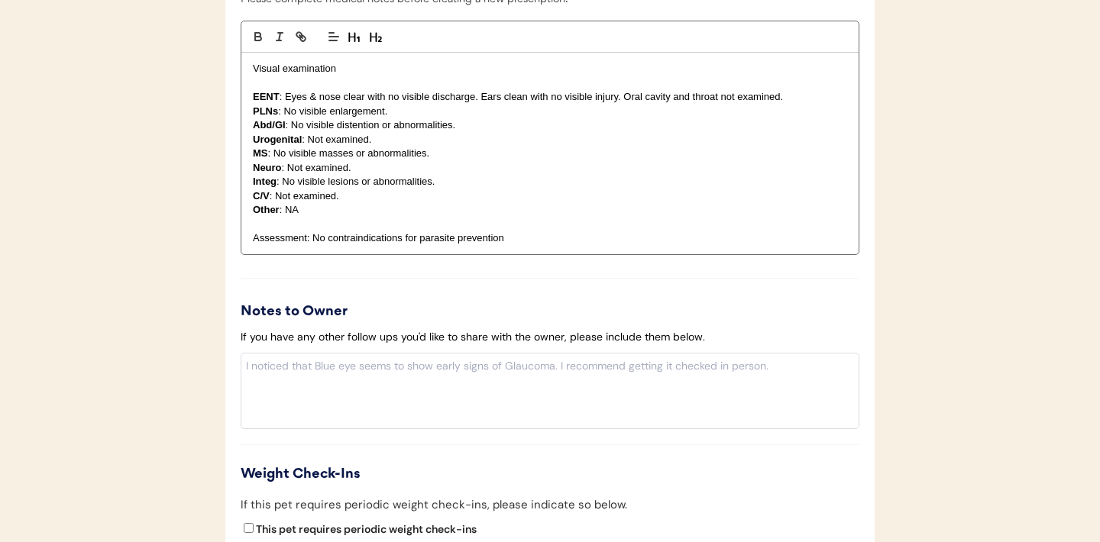
click at [317, 101] on p "EENT : Eyes & nose clear with no visible discharge. Ears clean with no visible …" at bounding box center [550, 97] width 594 height 14
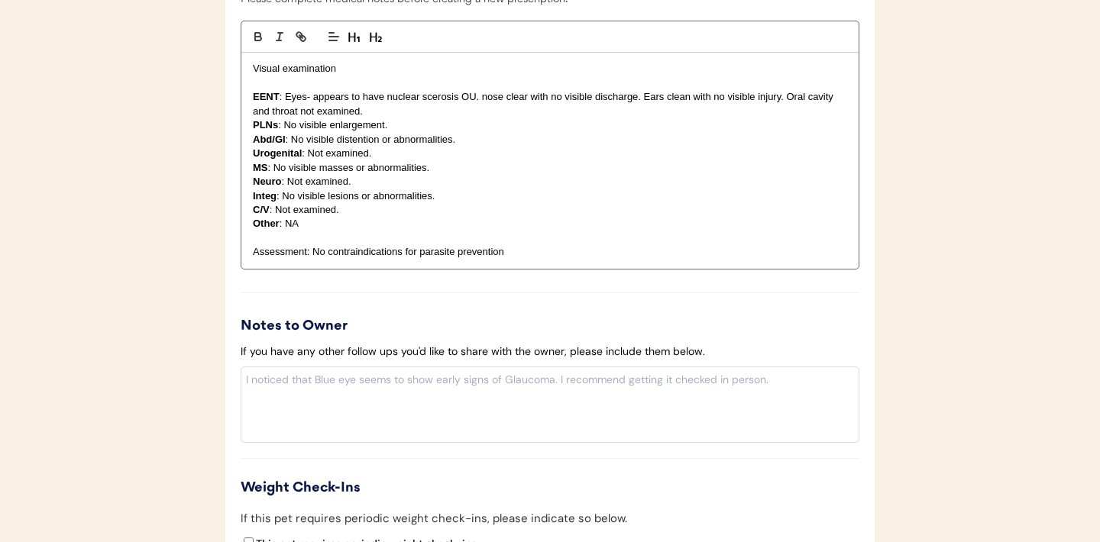
click at [432, 101] on p "EENT : Eyes- appears to have nuclear scerosis OU. nose clear with no visible di…" at bounding box center [550, 104] width 594 height 28
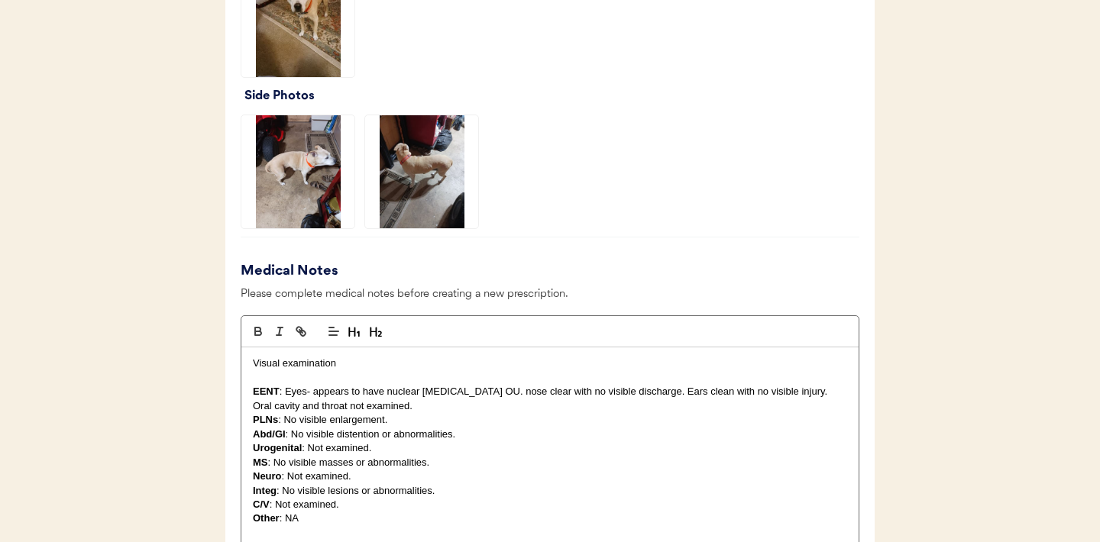
scroll to position [1148, 0]
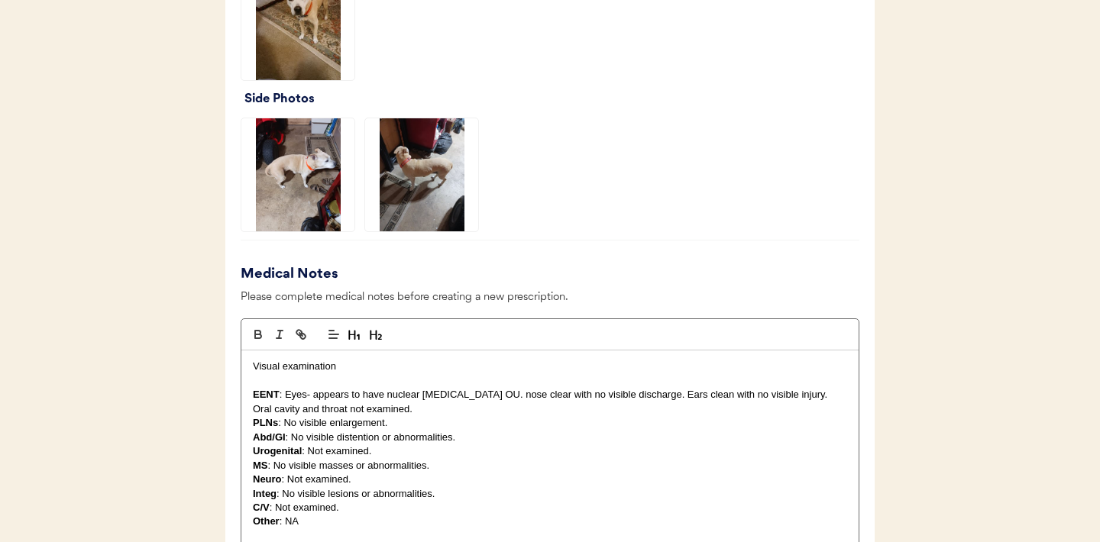
click at [296, 42] on img at bounding box center [297, 23] width 113 height 113
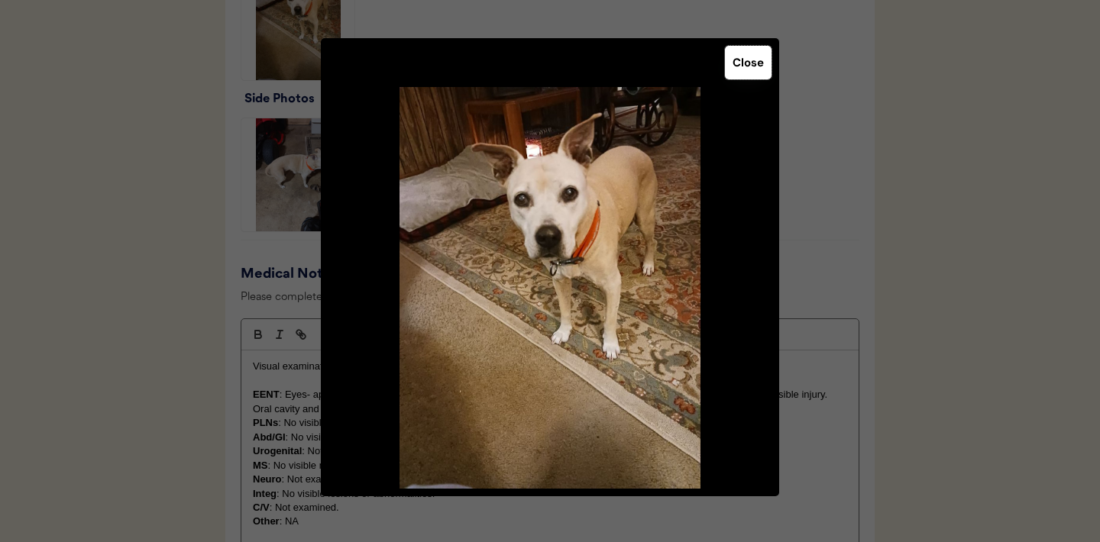
click at [755, 70] on button "Close" at bounding box center [748, 63] width 47 height 34
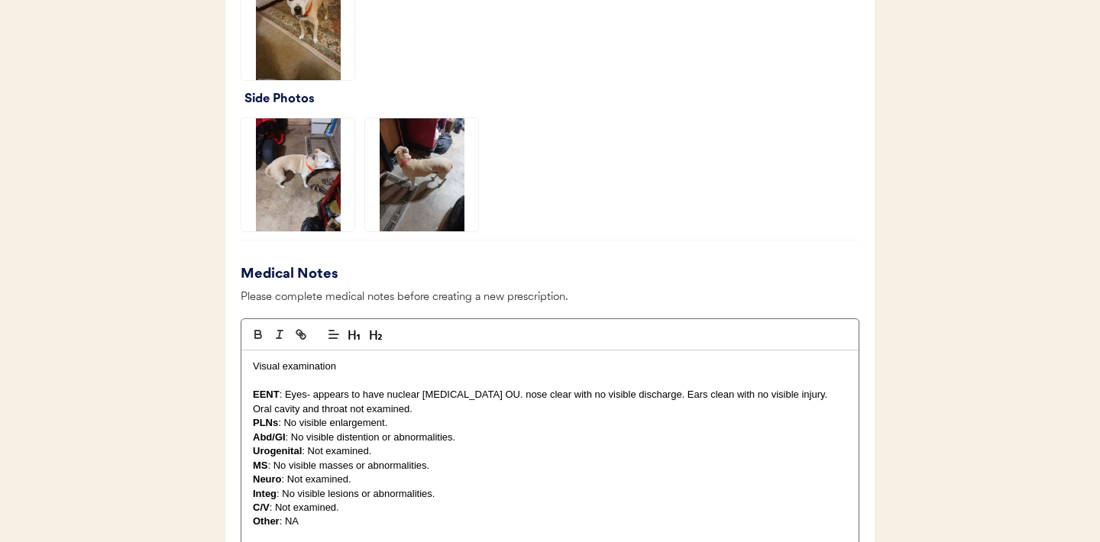
click at [297, 160] on img at bounding box center [297, 174] width 113 height 113
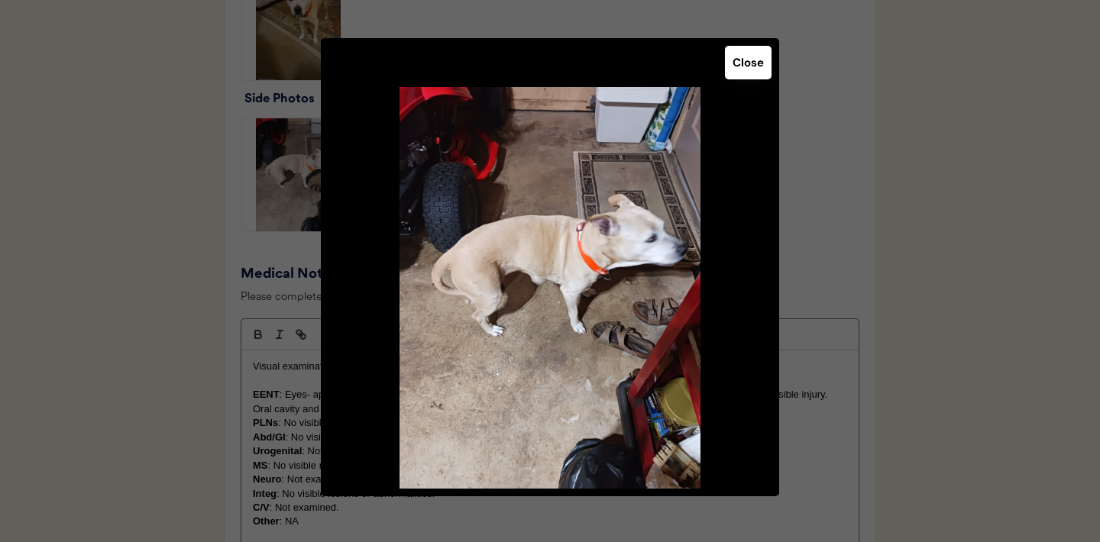
click at [742, 60] on button "Close" at bounding box center [748, 63] width 47 height 34
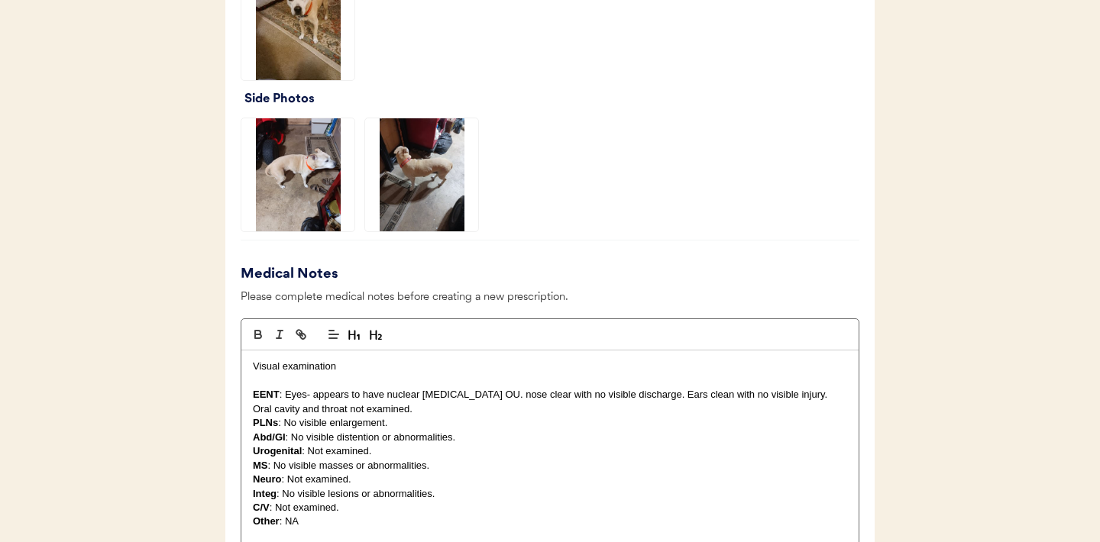
click at [418, 166] on img at bounding box center [421, 174] width 113 height 113
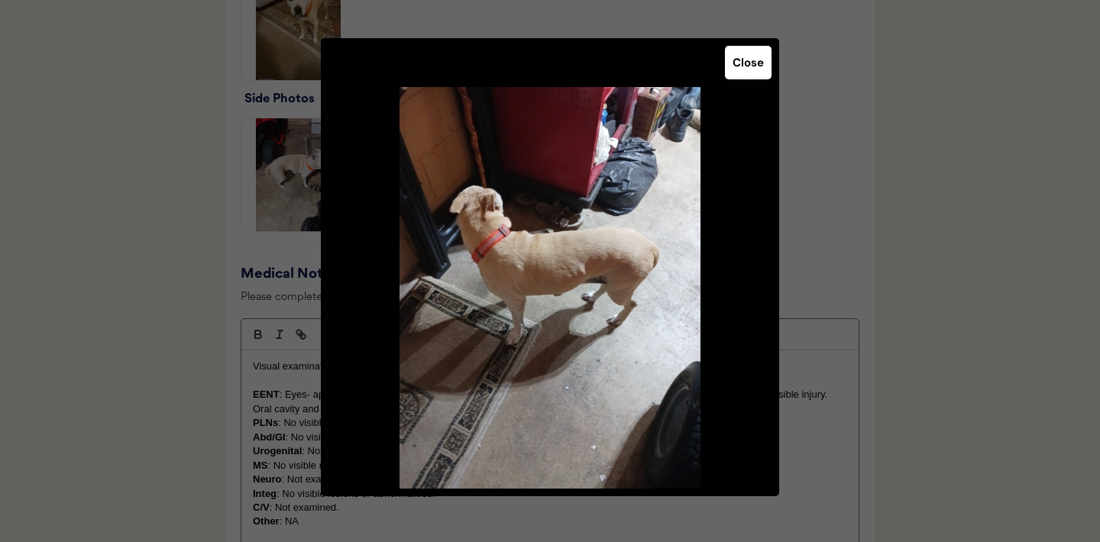
click at [753, 60] on button "Close" at bounding box center [748, 63] width 47 height 34
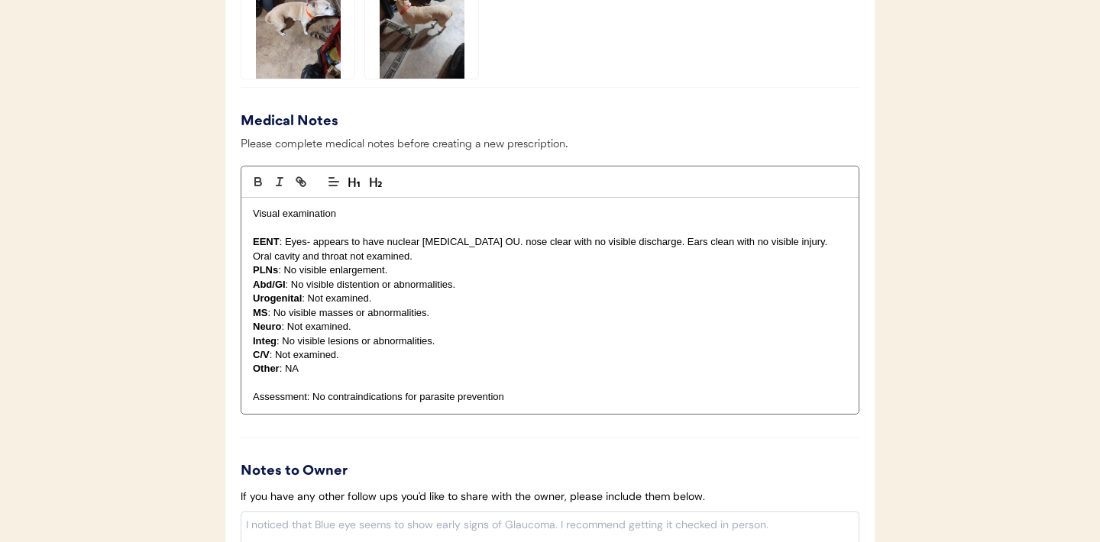
scroll to position [1304, 0]
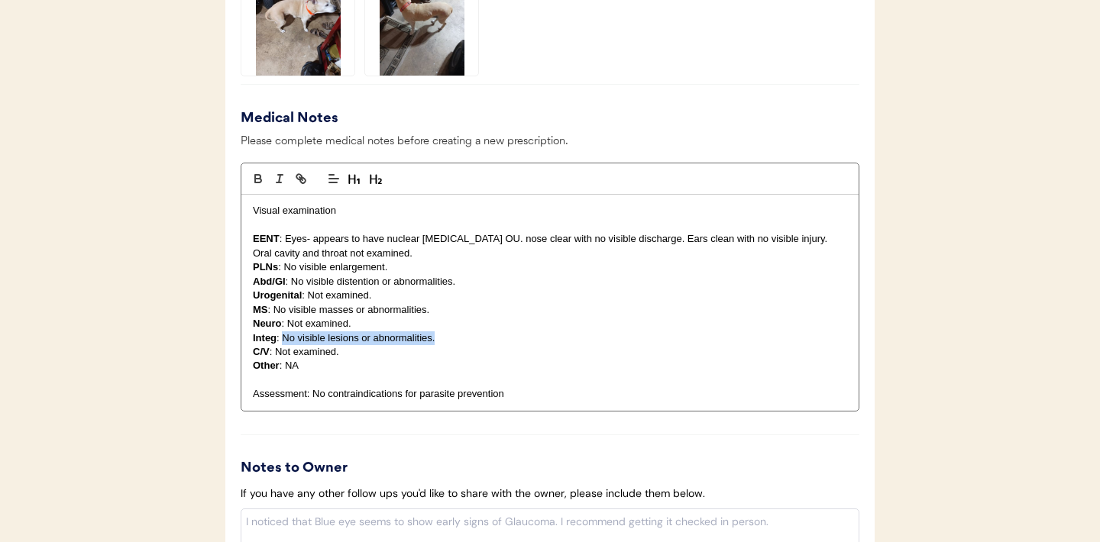
drag, startPoint x: 437, startPoint y: 341, endPoint x: 283, endPoint y: 338, distance: 153.6
click at [283, 338] on p "Integ : No visible lesions or abnormalities." at bounding box center [550, 338] width 594 height 14
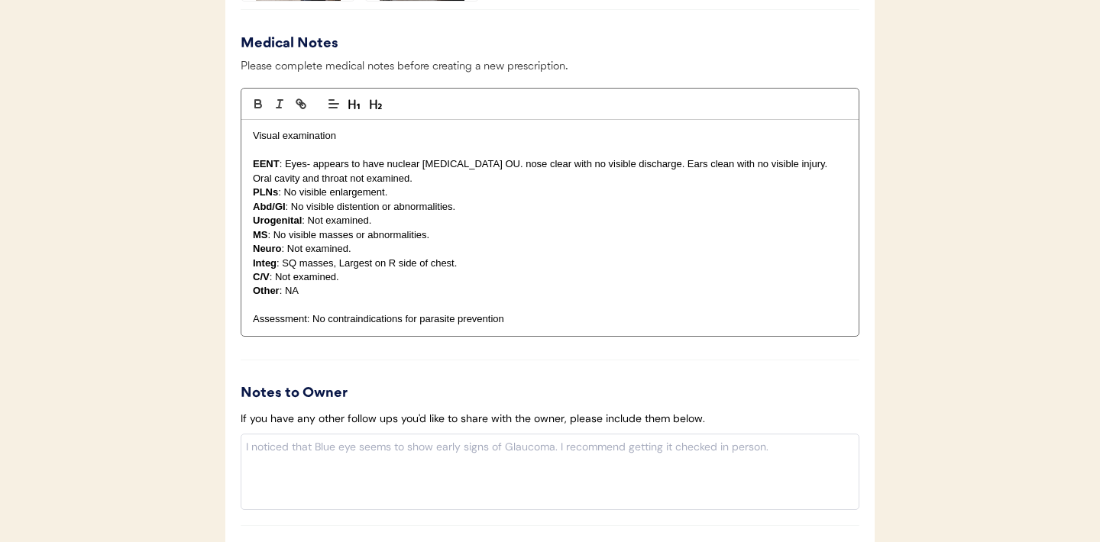
scroll to position [1699, 0]
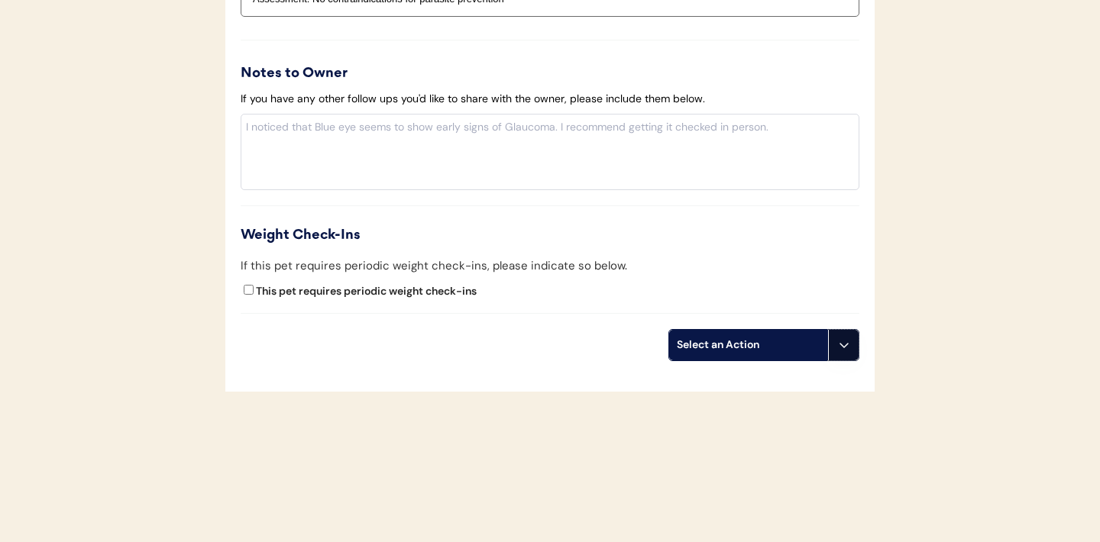
click at [840, 354] on button at bounding box center [843, 345] width 31 height 31
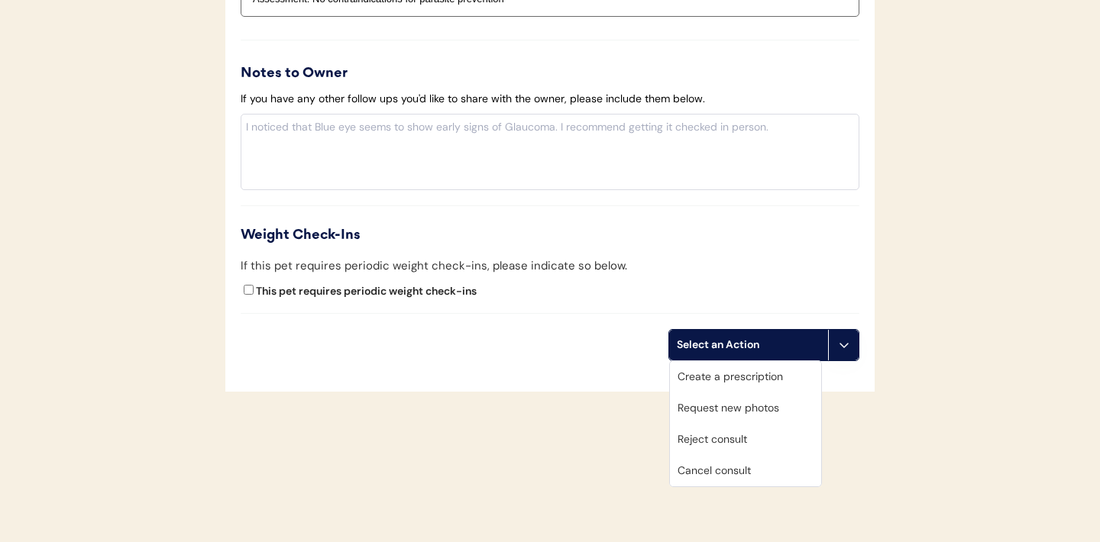
click at [741, 375] on div "Create a prescription" at bounding box center [745, 376] width 151 height 31
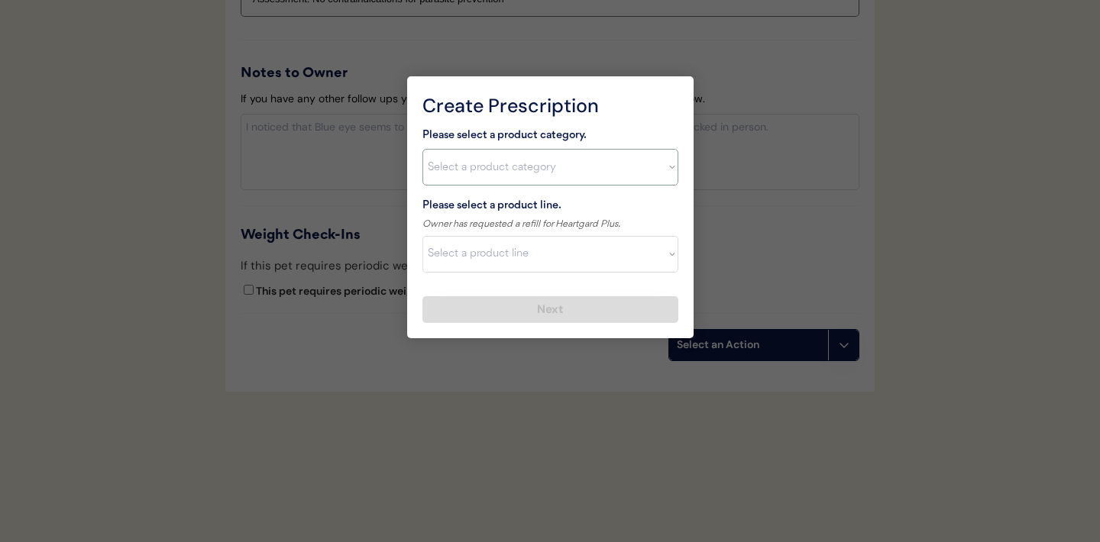
click at [666, 170] on select "Select a product category Allergies Antibiotics Anxiety Combo Parasite Preventi…" at bounding box center [550, 167] width 256 height 37
select select ""heartworm""
click at [656, 268] on select "Select a product line" at bounding box center [550, 254] width 256 height 37
click at [648, 245] on select "Select a product line" at bounding box center [550, 254] width 256 height 37
click at [655, 167] on select "Select a product category Allergies Antibiotics Anxiety Combo Parasite Preventi…" at bounding box center [550, 167] width 256 height 37
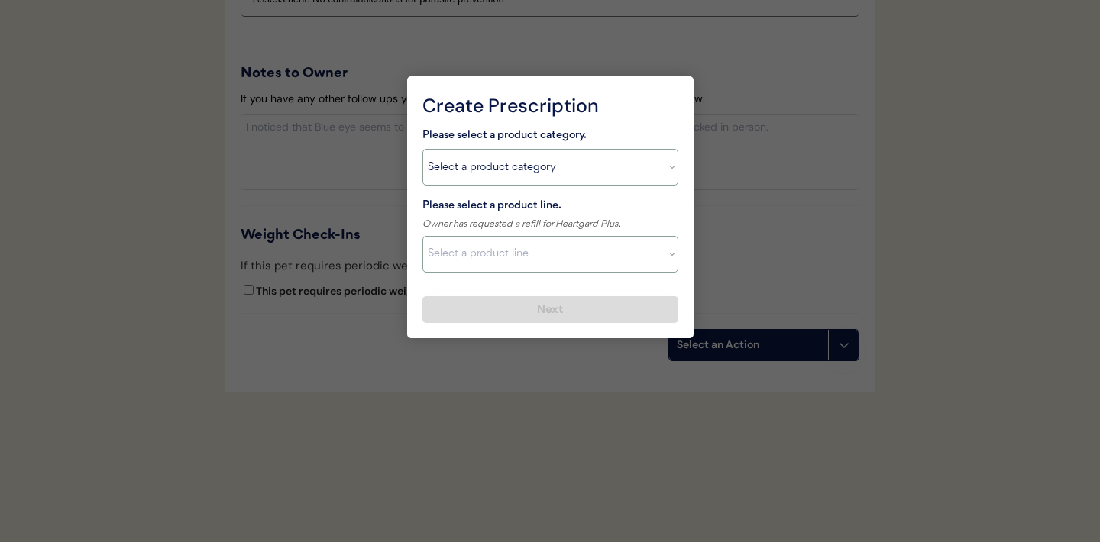
click at [667, 259] on select "Select a product line Heartgard Plus Heartgard Plus (12 Month) Heartgard Plus (…" at bounding box center [550, 254] width 256 height 37
select select ""Heartgard Plus""
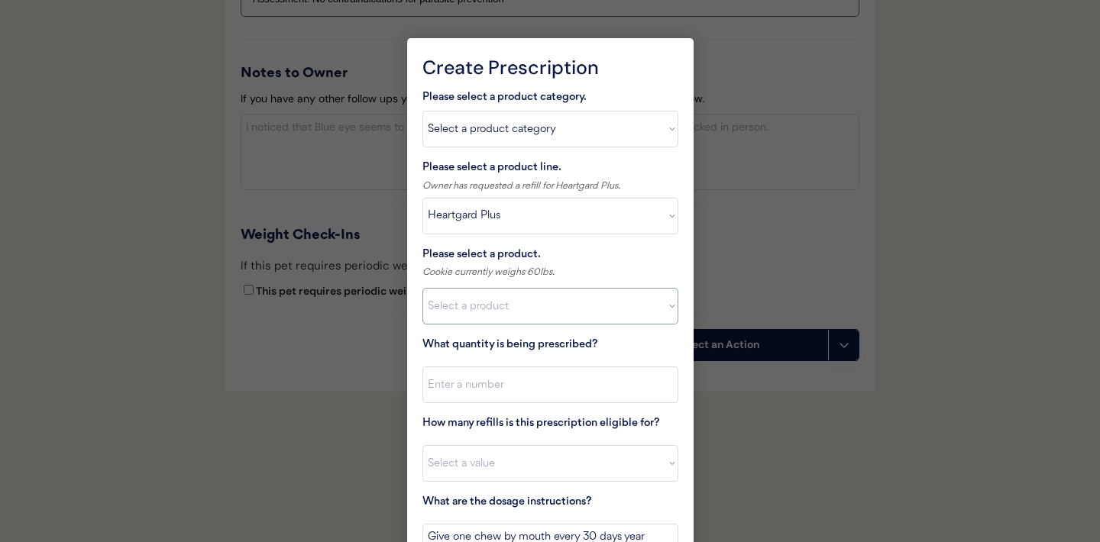
click at [612, 315] on select "Select a product Heartgard Plus, 1-25lbs Heartgard Plus, 26-50lbs Heartgard Plu…" at bounding box center [550, 306] width 256 height 37
select select ""1348695171700984260__LOOKUP__1712800721024x820281703873347800""
click at [522, 377] on input "input" at bounding box center [550, 385] width 256 height 37
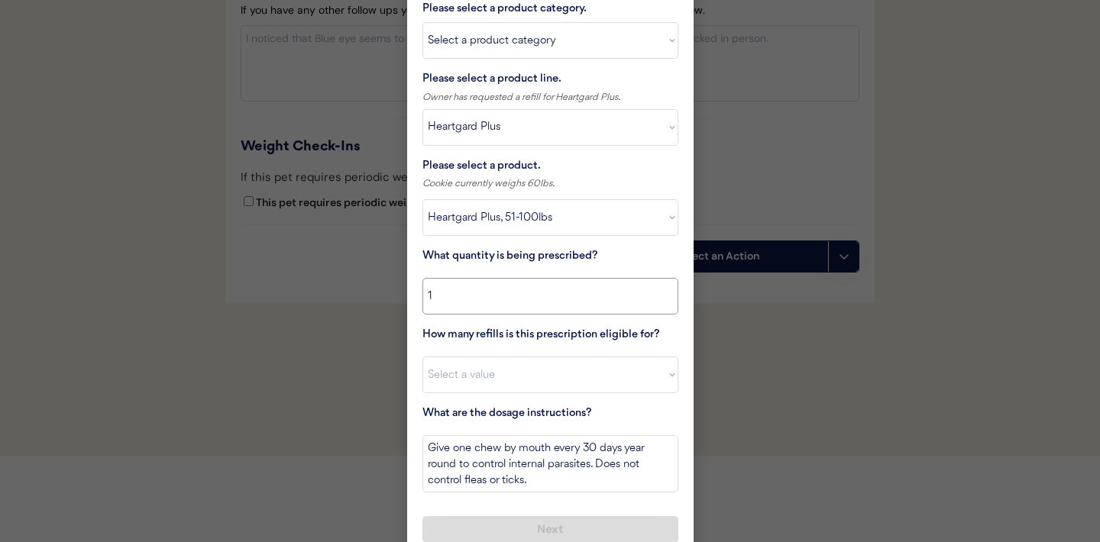
scroll to position [1803, 0]
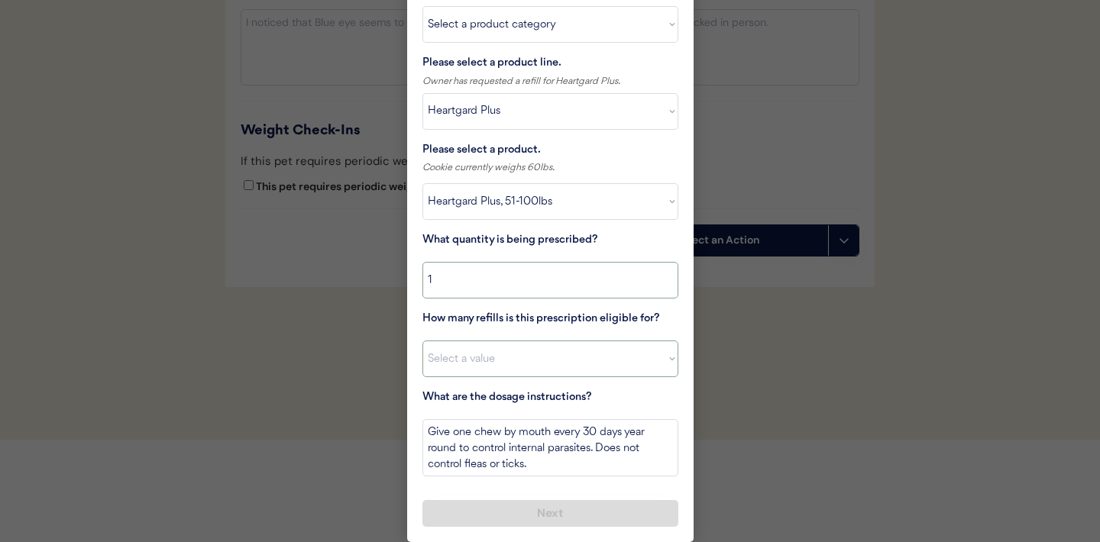
type input "1"
click at [522, 352] on select "Select a value 0 1 2 3 4 5 6 7 8 9 10 11" at bounding box center [550, 359] width 256 height 37
select select "11"
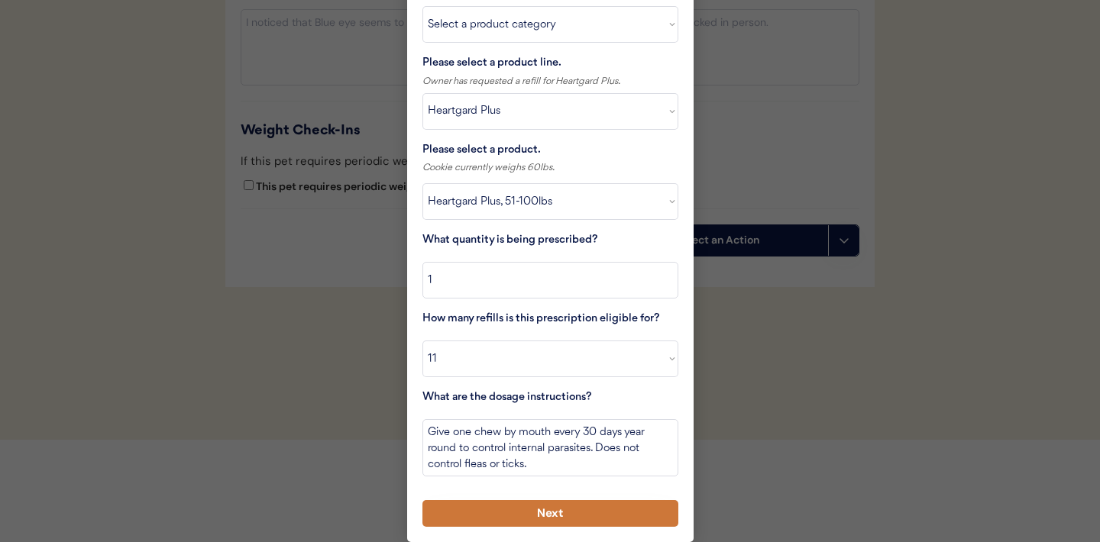
click at [513, 516] on button "Next" at bounding box center [550, 513] width 256 height 27
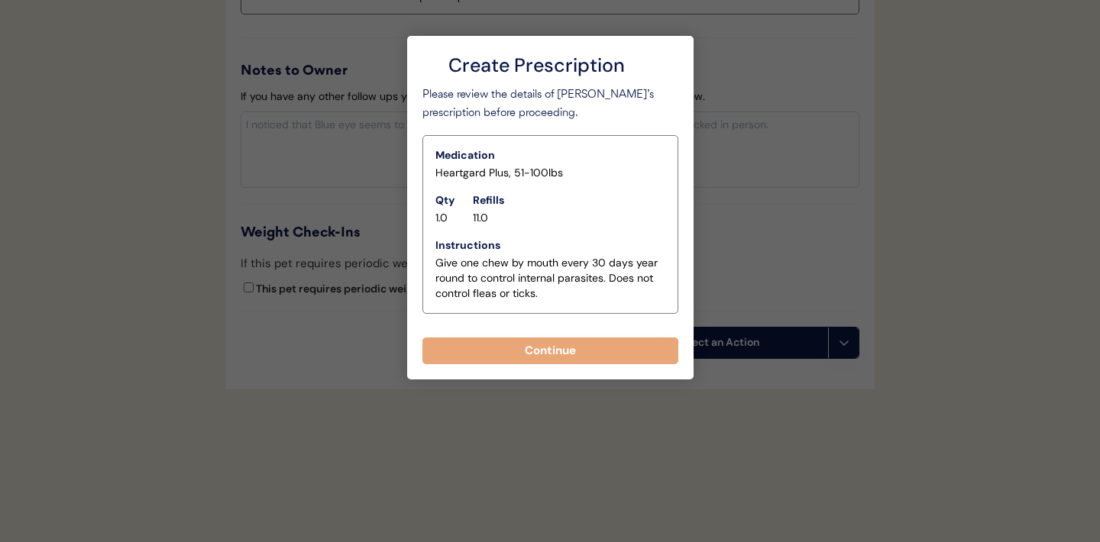
scroll to position [1701, 0]
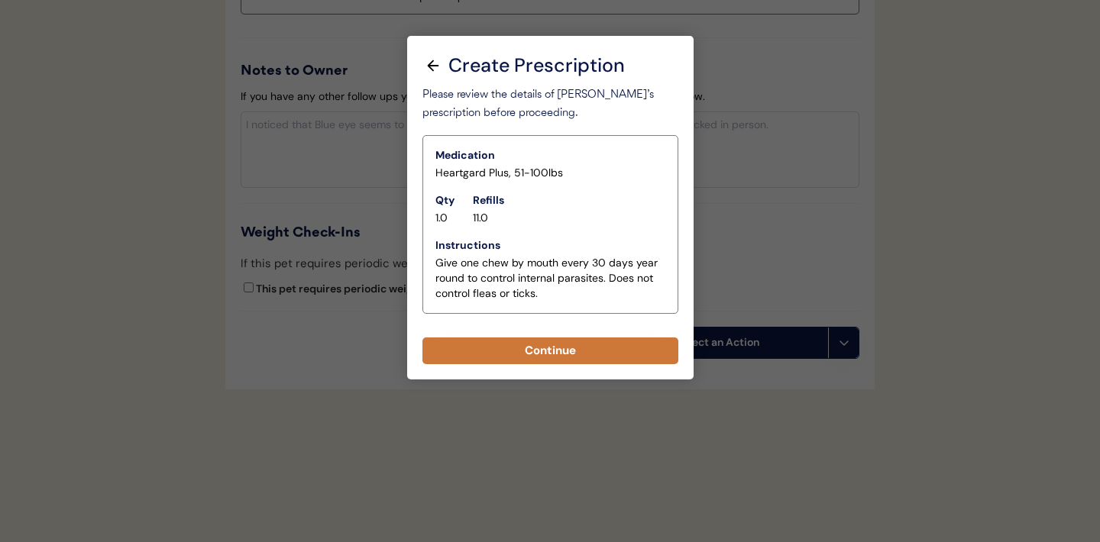
click at [503, 351] on button "Continue" at bounding box center [550, 351] width 256 height 27
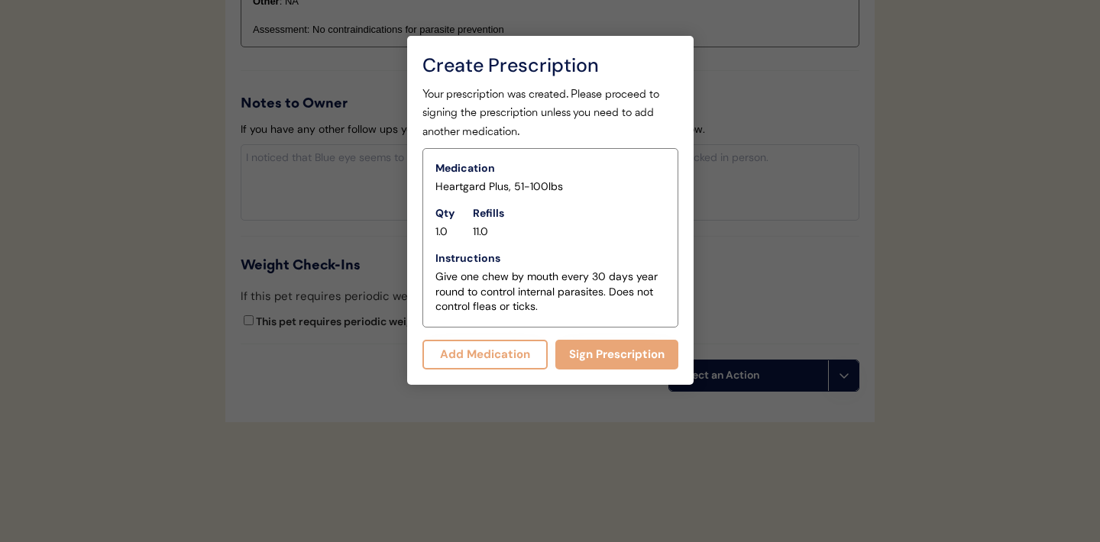
scroll to position [1734, 0]
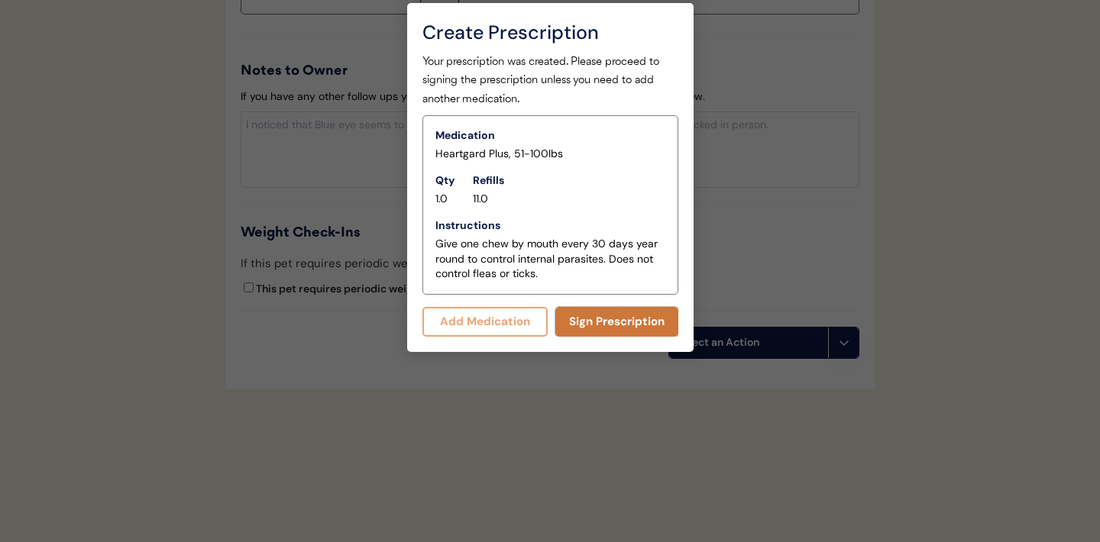
click at [600, 325] on button "Sign Prescription" at bounding box center [616, 322] width 123 height 30
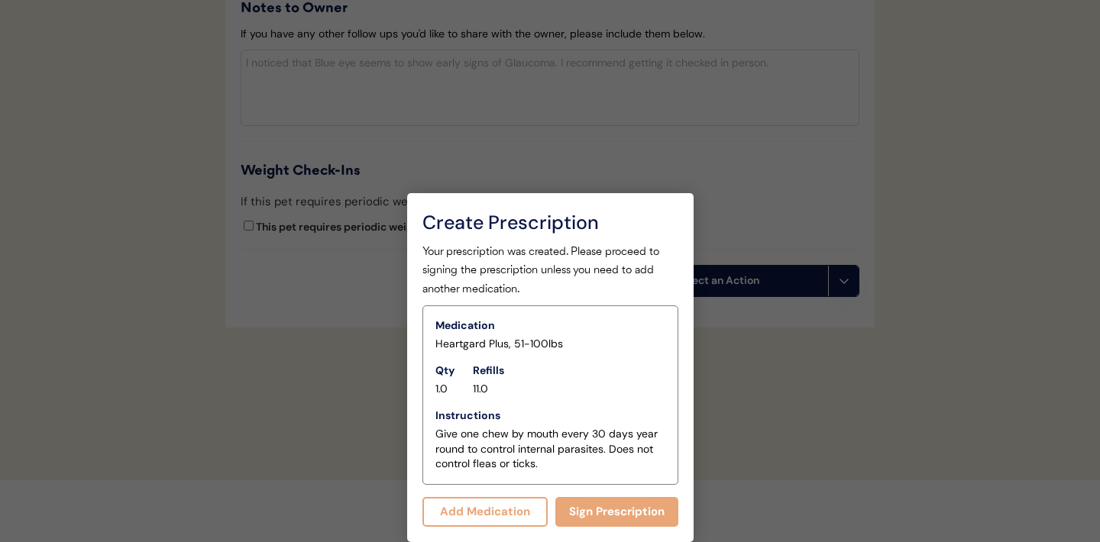
scroll to position [1725, 0]
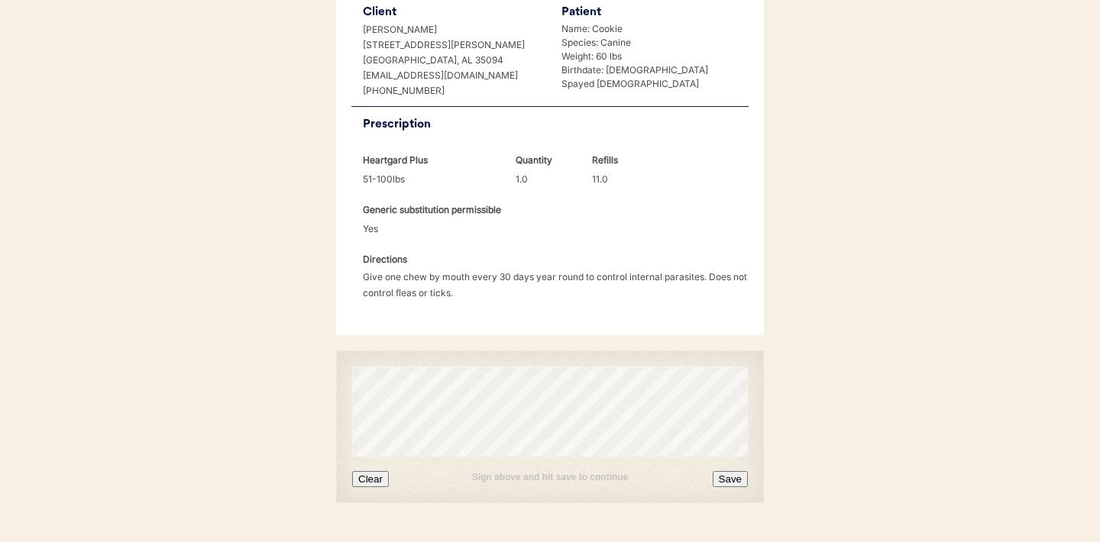
scroll to position [393, 0]
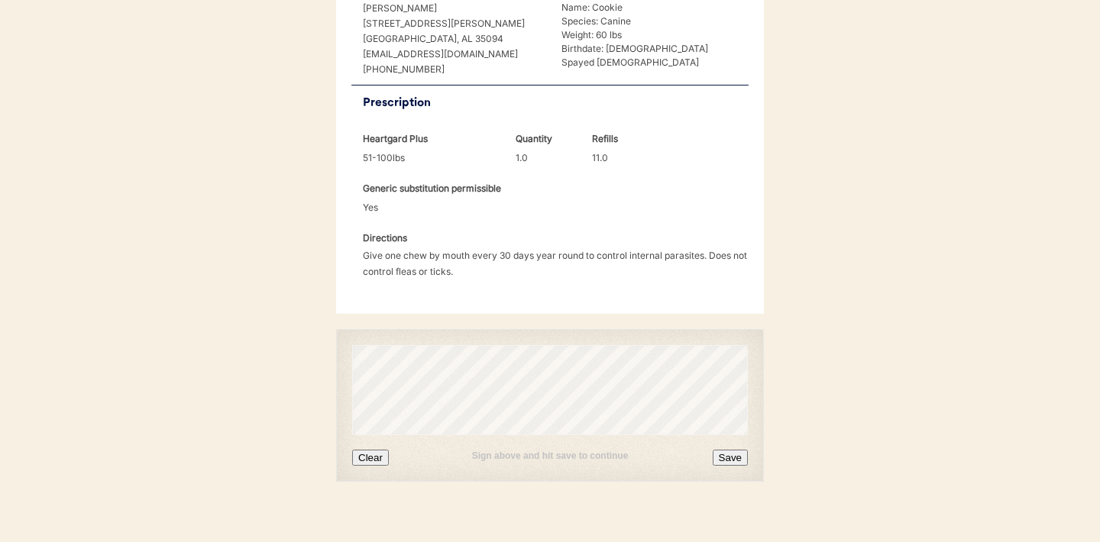
click at [373, 450] on button "Clear" at bounding box center [370, 458] width 37 height 16
click at [726, 450] on button "Save" at bounding box center [730, 458] width 35 height 16
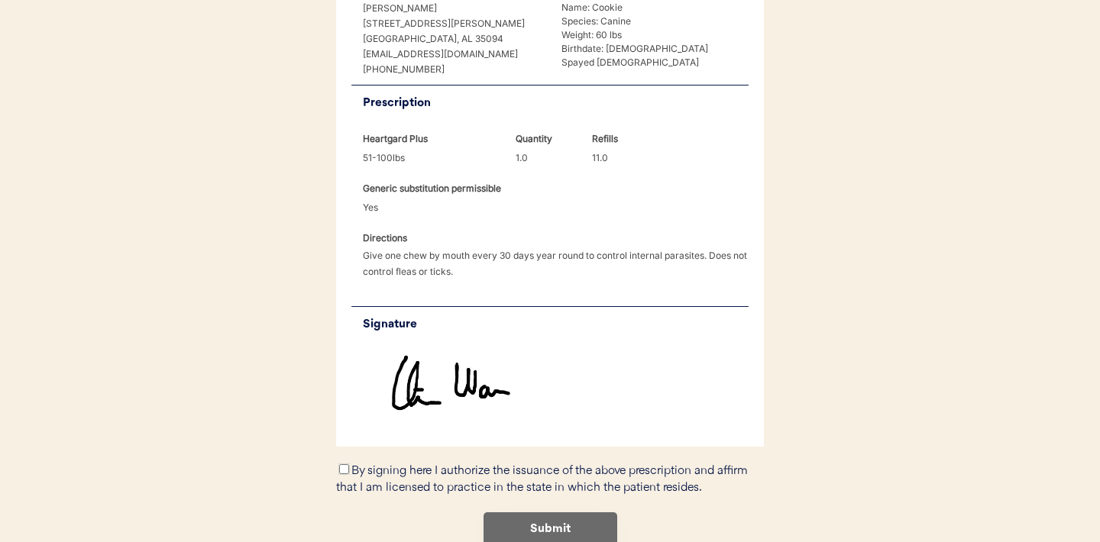
click at [344, 464] on input "By signing here I authorize the issuance of the above prescription and affirm t…" at bounding box center [344, 469] width 10 height 10
checkbox input "true"
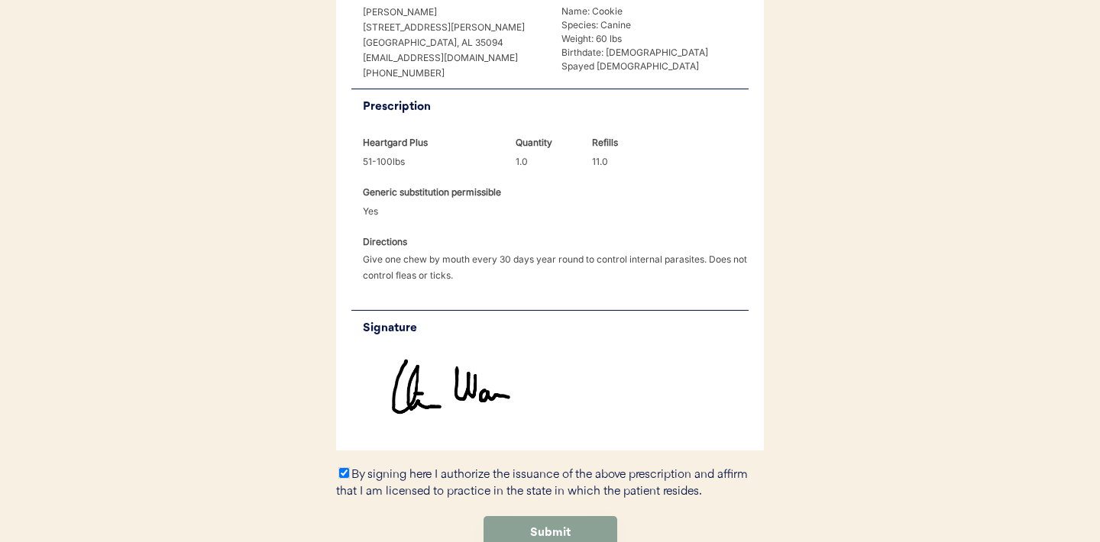
scroll to position [458, 0]
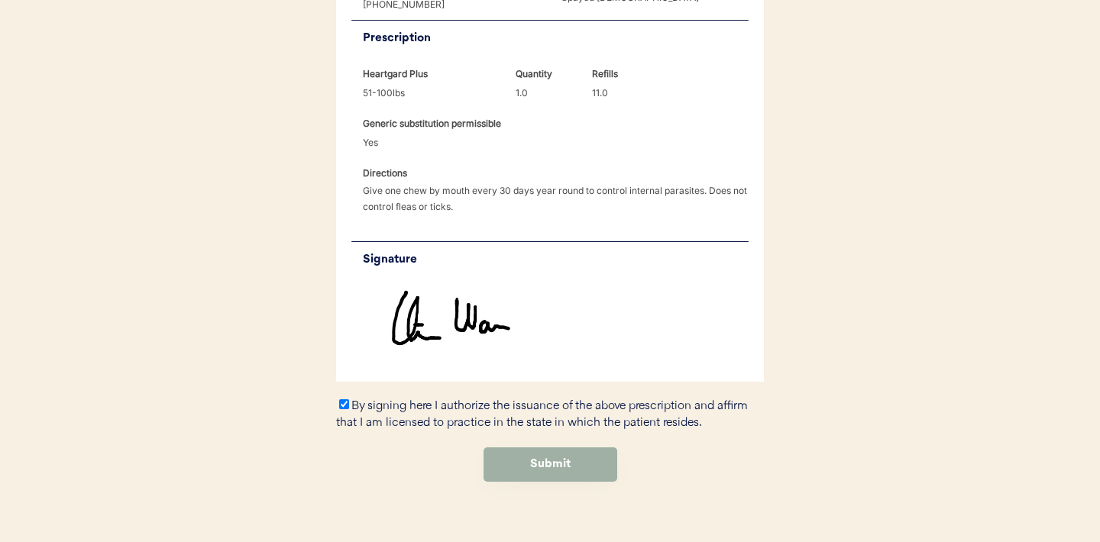
click at [577, 448] on button "Submit" at bounding box center [550, 465] width 134 height 34
